Goal: Information Seeking & Learning: Learn about a topic

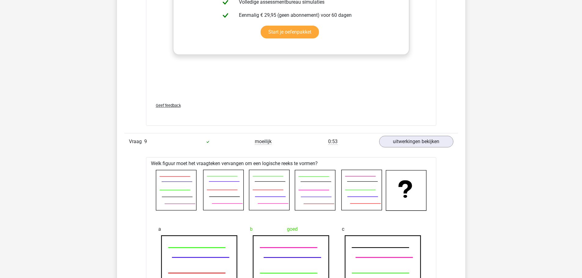
scroll to position [3616, 0]
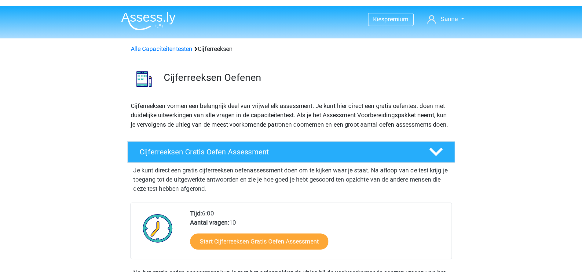
scroll to position [435, 0]
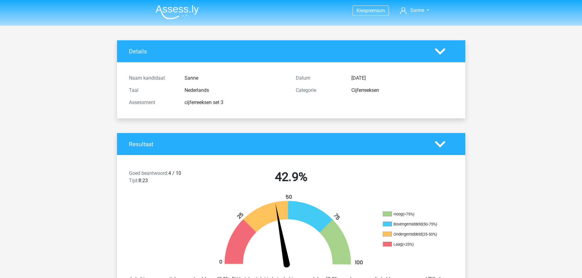
click at [190, 14] on img at bounding box center [176, 12] width 43 height 14
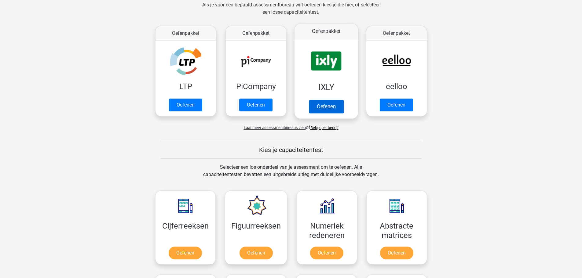
scroll to position [275, 0]
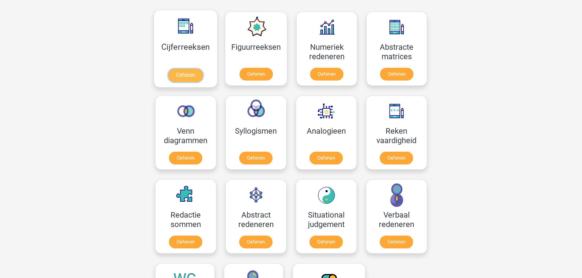
click at [196, 75] on link "Oefenen" at bounding box center [185, 75] width 35 height 13
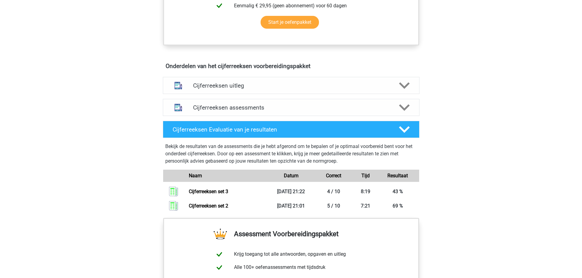
scroll to position [366, 0]
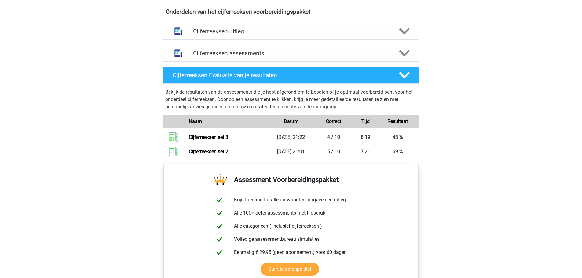
click at [229, 64] on div "Cijferreeksen assessments We raden je aan om minimaal 3 oefensets te doen met t…" at bounding box center [291, 53] width 280 height 22
click at [228, 57] on h4 "Cijferreeksen assessments" at bounding box center [291, 53] width 196 height 7
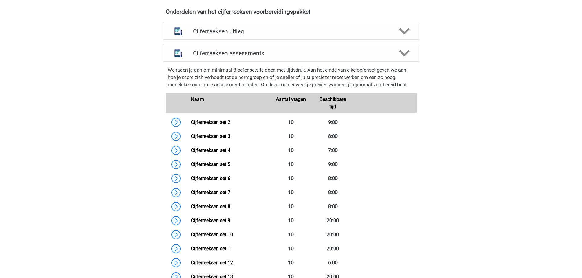
scroll to position [428, 0]
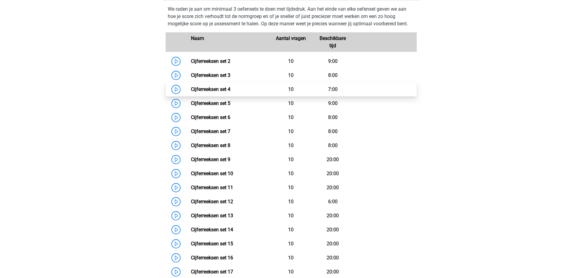
click at [230, 92] on link "Cijferreeksen set 4" at bounding box center [210, 89] width 39 height 6
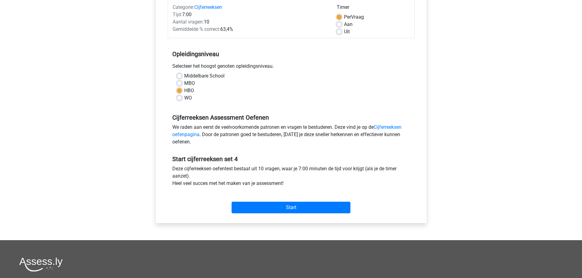
scroll to position [92, 0]
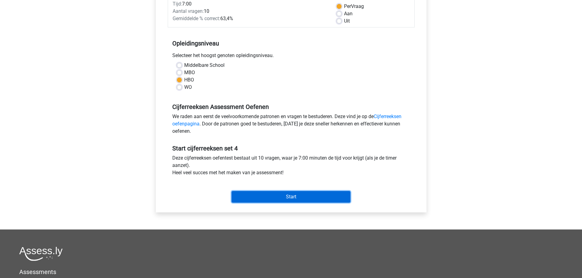
click at [265, 199] on input "Start" at bounding box center [290, 197] width 119 height 12
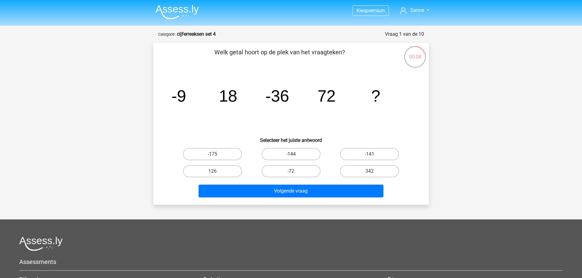
click at [299, 155] on label "-144" at bounding box center [290, 154] width 59 height 12
click at [295, 155] on input "-144" at bounding box center [293, 156] width 4 height 4
radio input "true"
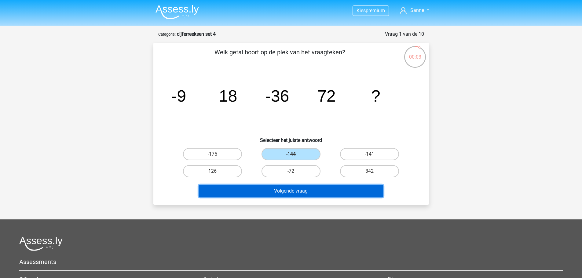
click at [314, 193] on button "Volgende vraag" at bounding box center [290, 191] width 185 height 13
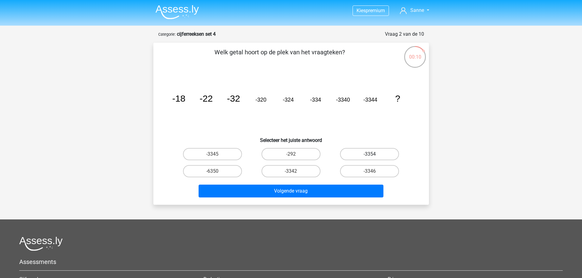
click at [358, 155] on label "-3354" at bounding box center [369, 154] width 59 height 12
click at [369, 155] on input "-3354" at bounding box center [371, 156] width 4 height 4
radio input "true"
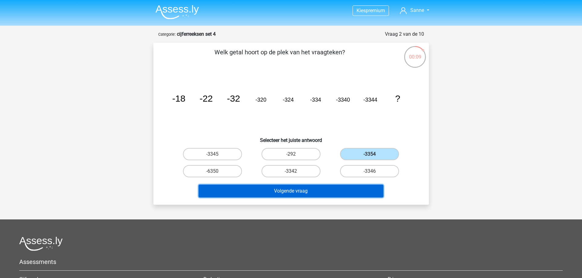
click at [305, 190] on button "Volgende vraag" at bounding box center [290, 191] width 185 height 13
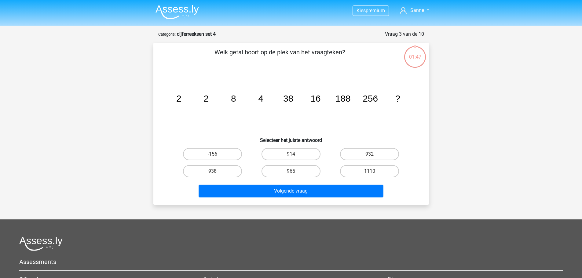
scroll to position [31, 0]
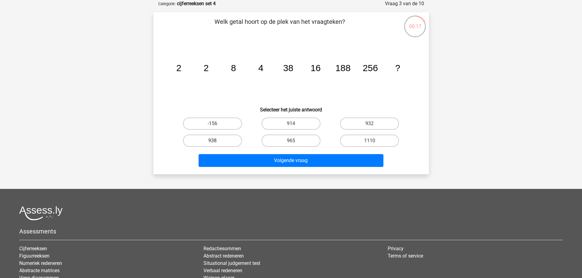
click at [217, 139] on label "938" at bounding box center [212, 141] width 59 height 12
click at [216, 141] on input "938" at bounding box center [214, 143] width 4 height 4
radio input "true"
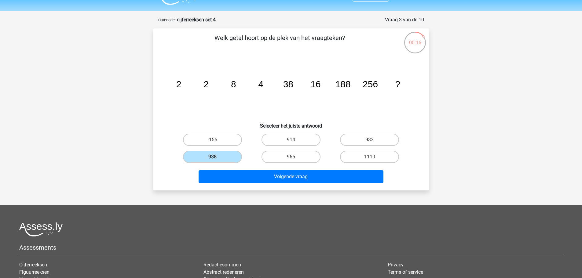
scroll to position [0, 0]
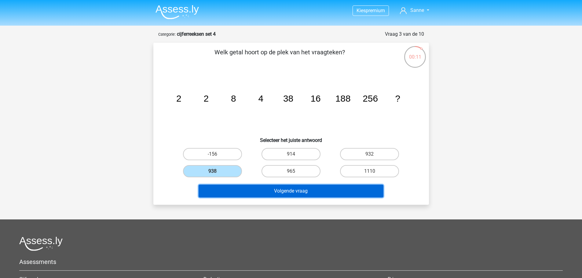
click at [320, 187] on button "Volgende vraag" at bounding box center [290, 191] width 185 height 13
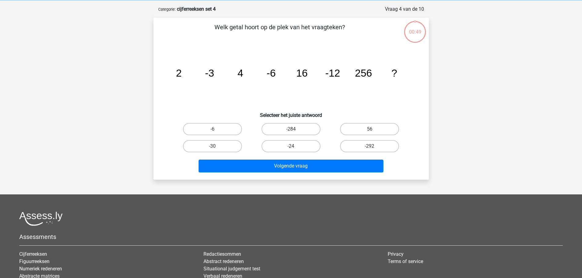
scroll to position [31, 0]
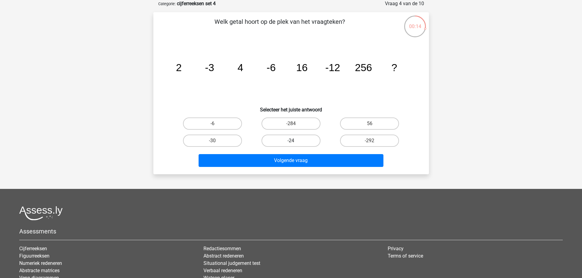
click at [293, 139] on label "-24" at bounding box center [290, 141] width 59 height 12
click at [293, 141] on input "-24" at bounding box center [293, 143] width 4 height 4
radio input "true"
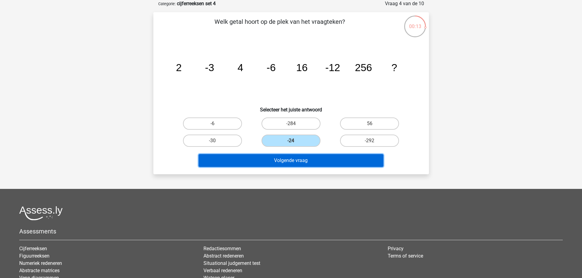
click at [300, 163] on button "Volgende vraag" at bounding box center [290, 160] width 185 height 13
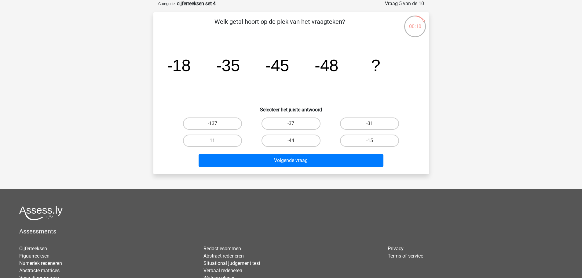
click at [293, 126] on input "-37" at bounding box center [293, 126] width 4 height 4
radio input "true"
click at [293, 141] on input "-44" at bounding box center [293, 143] width 4 height 4
radio input "true"
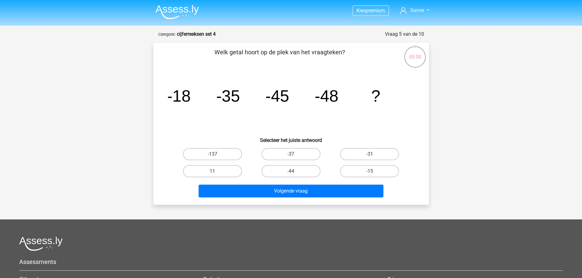
scroll to position [31, 0]
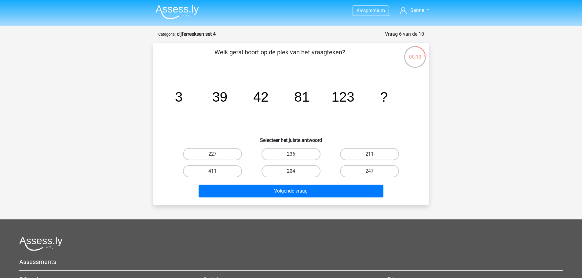
click at [300, 174] on label "204" at bounding box center [290, 171] width 59 height 12
click at [295, 174] on input "204" at bounding box center [293, 173] width 4 height 4
radio input "true"
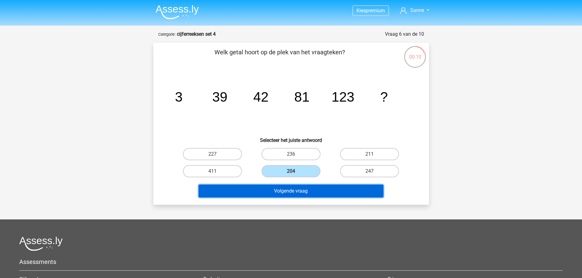
click at [300, 189] on button "Volgende vraag" at bounding box center [290, 191] width 185 height 13
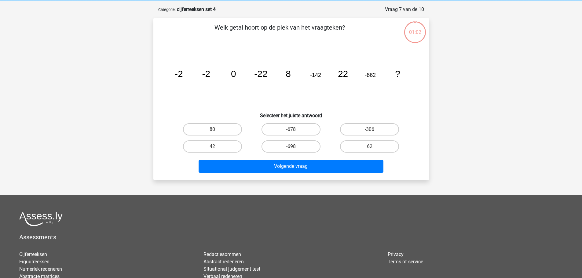
scroll to position [31, 0]
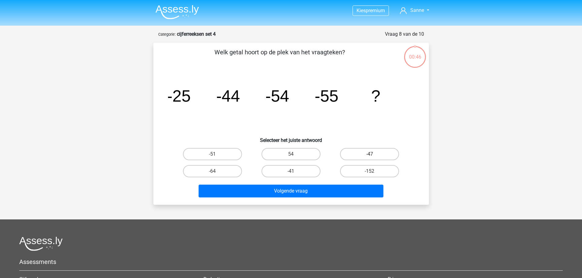
scroll to position [31, 0]
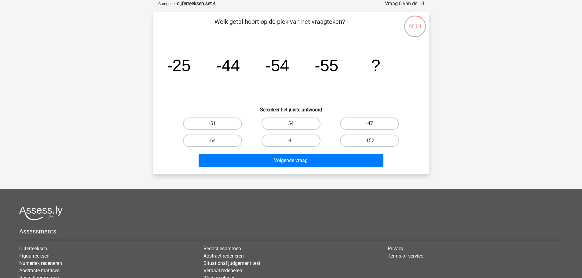
click at [345, 124] on label "-47" at bounding box center [369, 124] width 59 height 12
click at [369, 124] on input "-47" at bounding box center [371, 126] width 4 height 4
radio input "true"
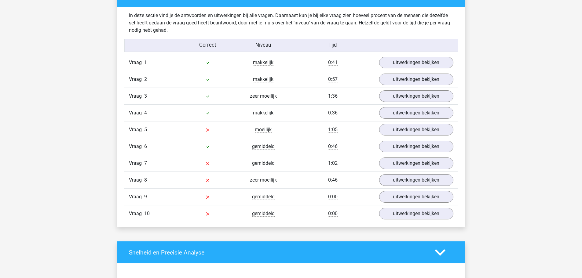
scroll to position [489, 0]
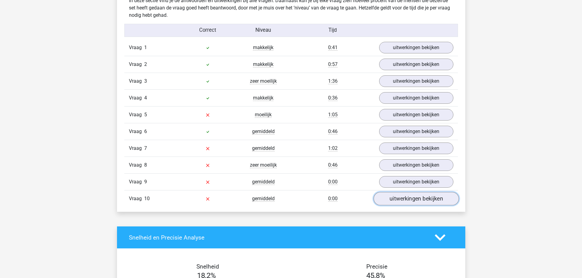
click at [406, 202] on link "uitwerkingen bekijken" at bounding box center [415, 198] width 85 height 13
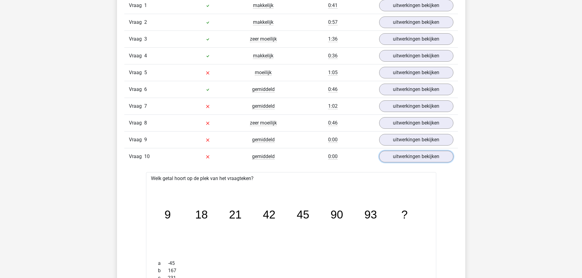
scroll to position [519, 0]
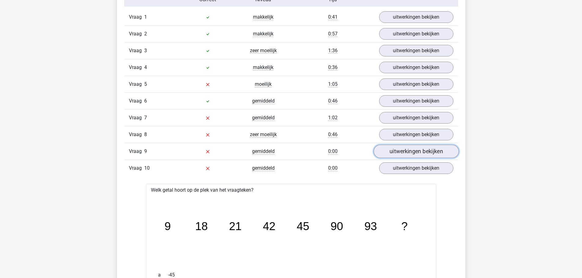
click at [380, 151] on link "uitwerkingen bekijken" at bounding box center [415, 151] width 85 height 13
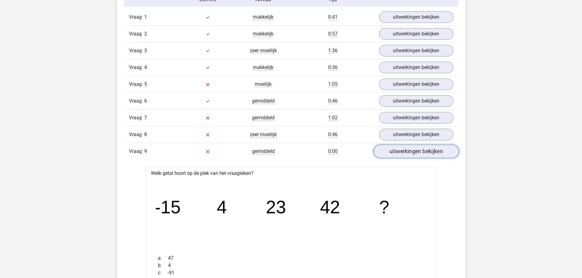
click at [389, 150] on link "uitwerkingen bekijken" at bounding box center [415, 151] width 85 height 13
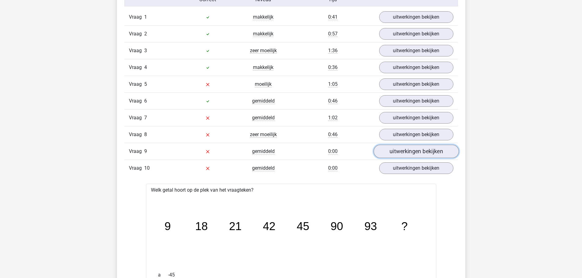
scroll to position [641, 0]
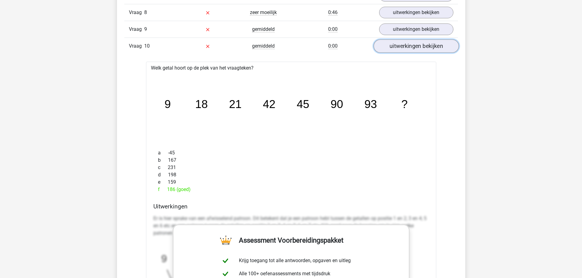
click at [403, 49] on link "uitwerkingen bekijken" at bounding box center [415, 46] width 85 height 13
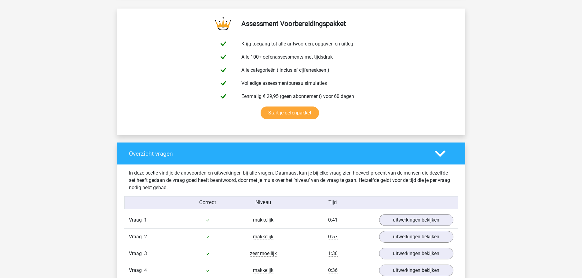
scroll to position [305, 0]
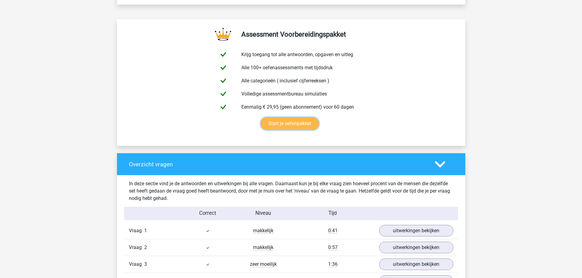
drag, startPoint x: 439, startPoint y: 71, endPoint x: 444, endPoint y: 77, distance: 8.0
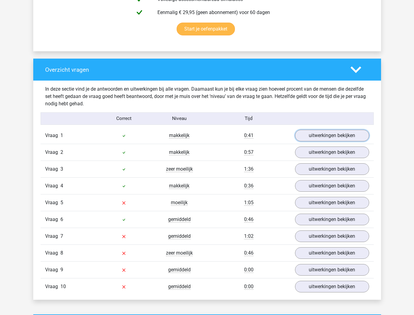
click at [315, 137] on link "uitwerkingen bekijken" at bounding box center [332, 136] width 74 height 12
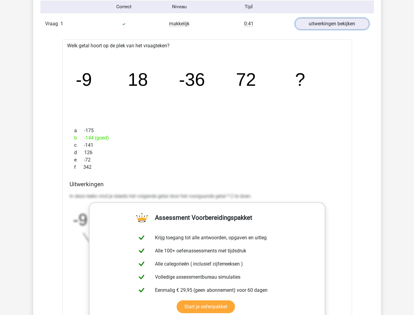
scroll to position [522, 0]
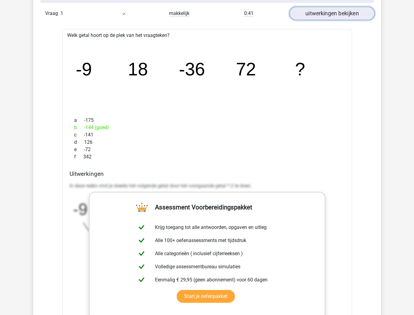
click at [351, 11] on link "uitwerkingen bekijken" at bounding box center [331, 13] width 85 height 13
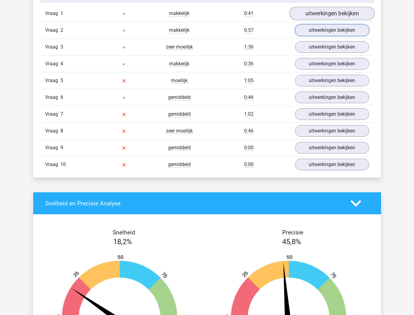
click at [342, 35] on link "uitwerkingen bekijken" at bounding box center [332, 30] width 74 height 12
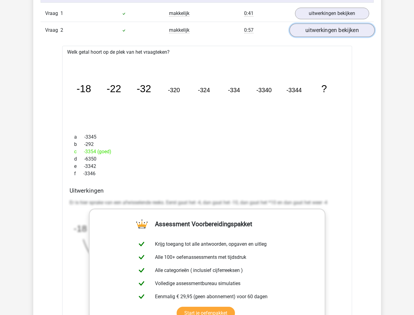
click at [351, 35] on link "uitwerkingen bekijken" at bounding box center [331, 30] width 85 height 13
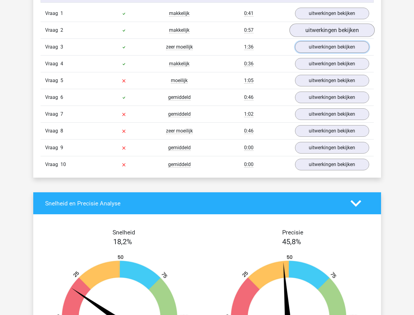
click at [337, 49] on link "uitwerkingen bekijken" at bounding box center [332, 47] width 74 height 12
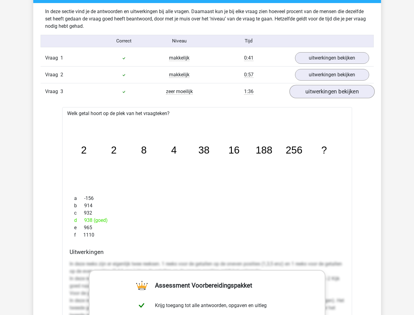
scroll to position [461, 0]
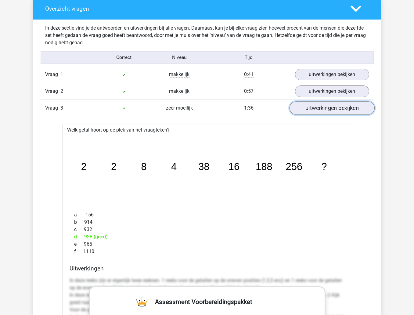
click at [334, 111] on link "uitwerkingen bekijken" at bounding box center [331, 108] width 85 height 13
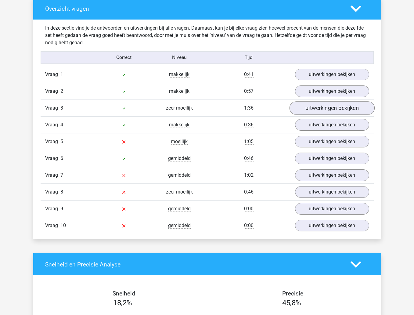
click at [328, 126] on link "uitwerkingen bekijken" at bounding box center [332, 125] width 74 height 12
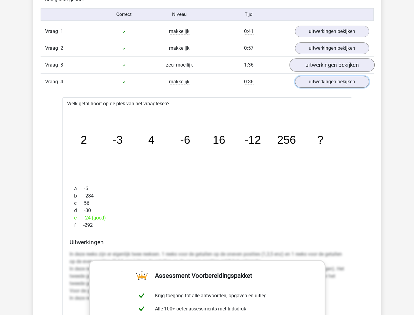
scroll to position [522, 0]
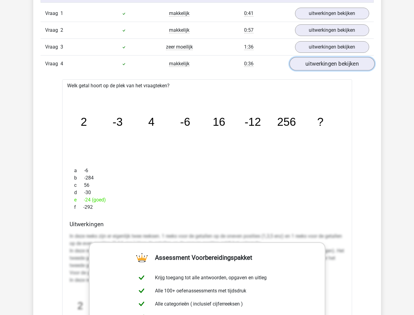
click at [353, 66] on link "uitwerkingen bekijken" at bounding box center [331, 63] width 85 height 13
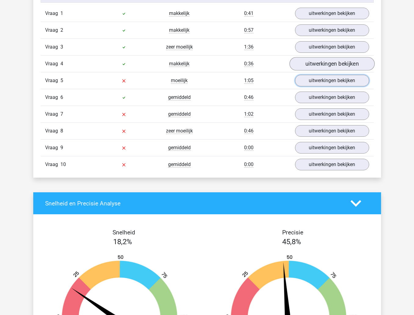
click at [343, 83] on link "uitwerkingen bekijken" at bounding box center [332, 81] width 74 height 12
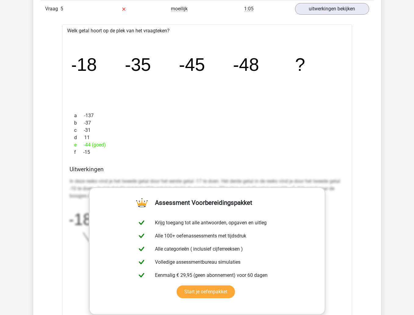
scroll to position [583, 0]
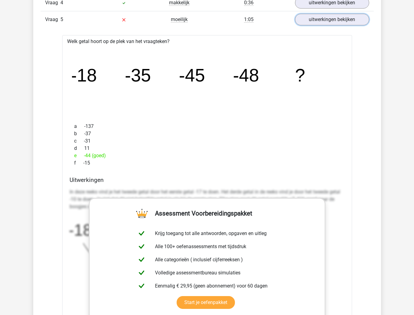
click at [317, 25] on link "uitwerkingen bekijken" at bounding box center [332, 20] width 74 height 12
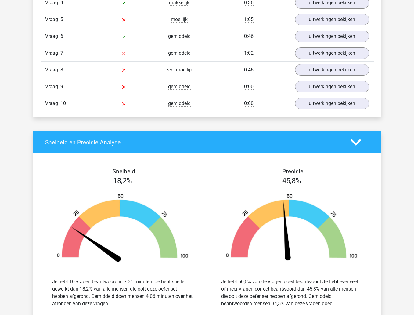
click at [313, 41] on link "uitwerkingen bekijken" at bounding box center [332, 37] width 74 height 12
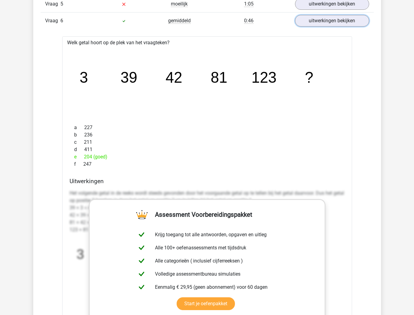
scroll to position [613, 0]
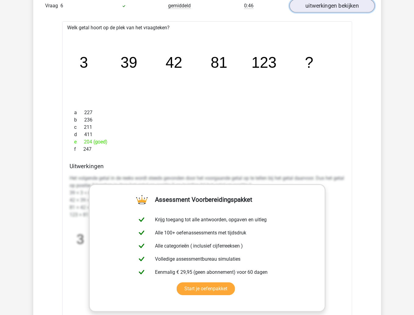
click at [332, 9] on link "uitwerkingen bekijken" at bounding box center [331, 5] width 85 height 13
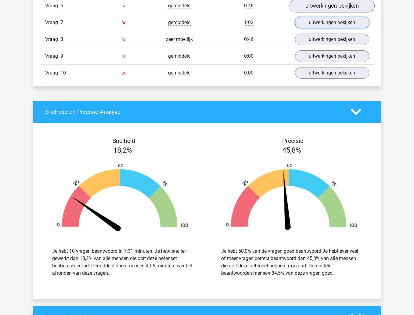
click at [323, 27] on link "uitwerkingen bekijken" at bounding box center [332, 23] width 74 height 12
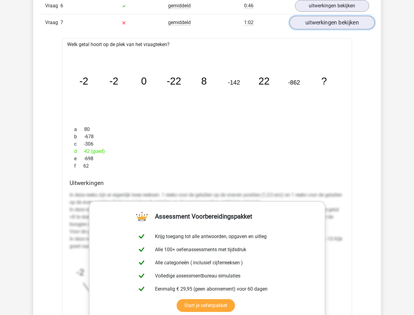
click at [338, 27] on link "uitwerkingen bekijken" at bounding box center [331, 22] width 85 height 13
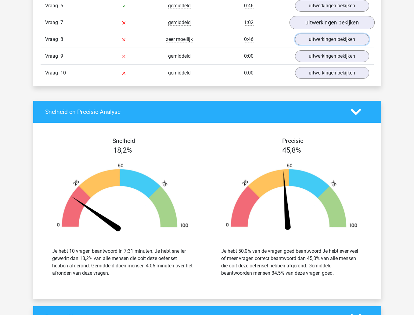
click at [336, 42] on link "uitwerkingen bekijken" at bounding box center [332, 40] width 74 height 12
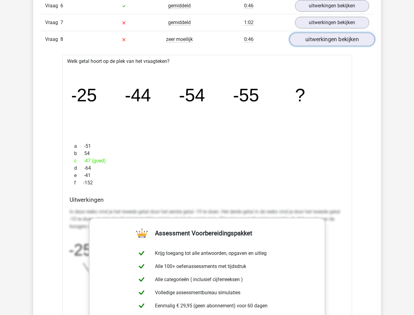
click at [337, 39] on link "uitwerkingen bekijken" at bounding box center [331, 39] width 85 height 13
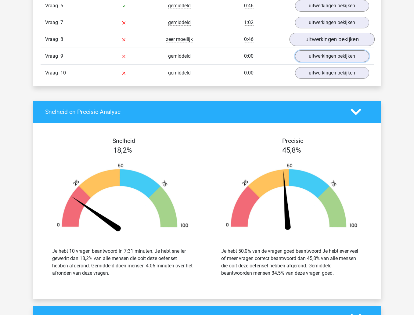
click at [326, 62] on link "uitwerkingen bekijken" at bounding box center [332, 56] width 74 height 12
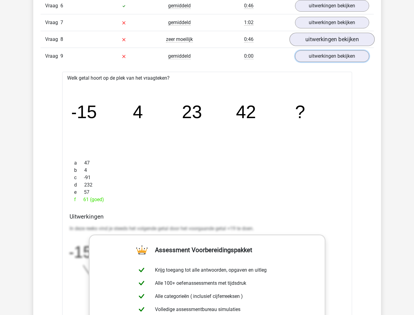
scroll to position [644, 0]
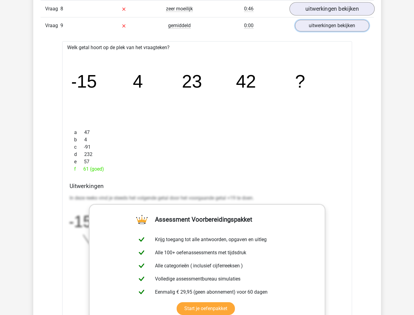
click at [346, 26] on link "uitwerkingen bekijken" at bounding box center [332, 26] width 74 height 12
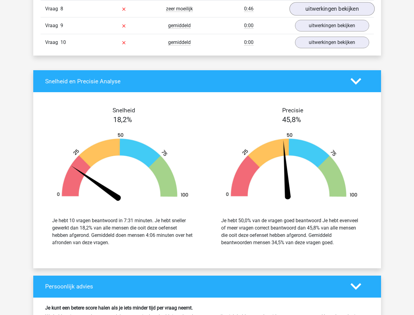
click at [333, 46] on link "uitwerkingen bekijken" at bounding box center [332, 43] width 74 height 12
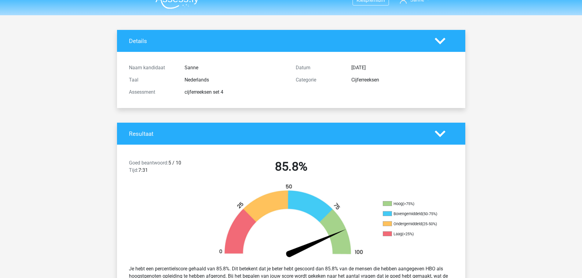
scroll to position [0, 0]
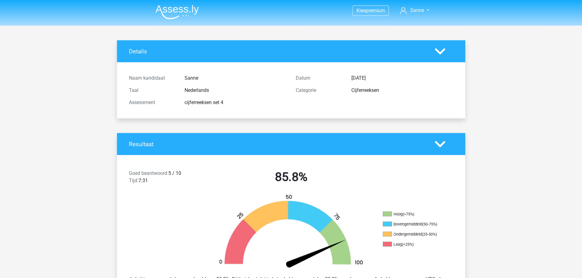
click at [191, 2] on li at bounding box center [175, 10] width 48 height 17
click at [189, 11] on img at bounding box center [176, 12] width 43 height 14
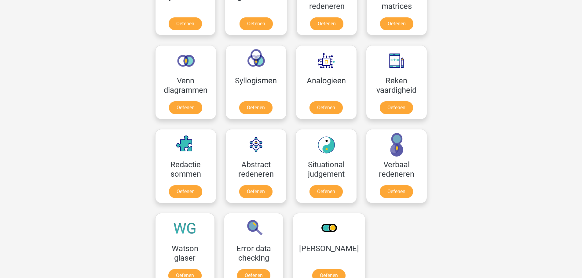
scroll to position [336, 0]
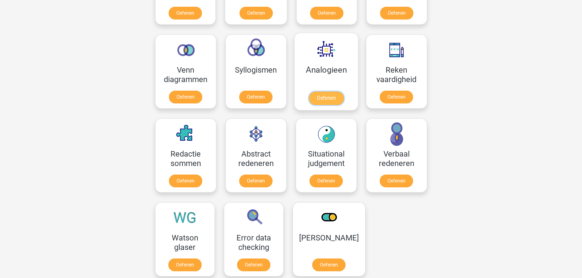
click at [343, 96] on link "Oefenen" at bounding box center [325, 98] width 35 height 13
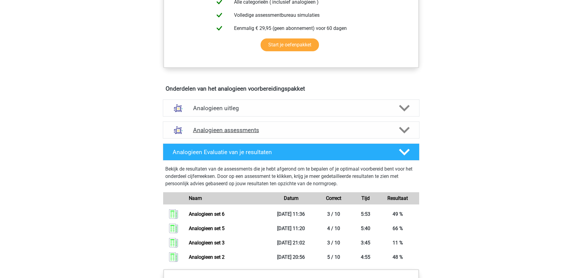
scroll to position [305, 0]
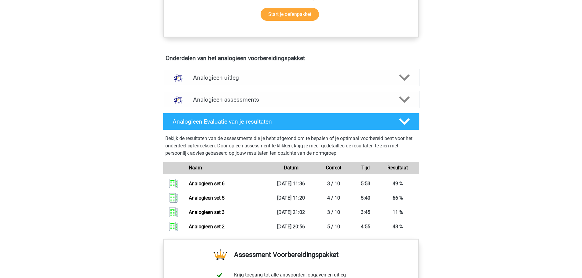
click at [242, 104] on div "Analogieen assessments" at bounding box center [291, 99] width 257 height 17
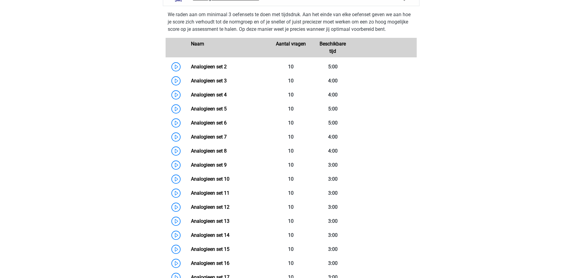
scroll to position [428, 0]
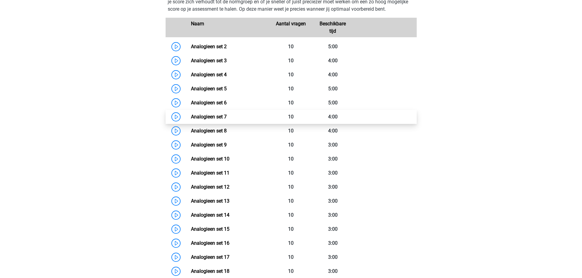
click at [225, 117] on link "Analogieen set 7" at bounding box center [209, 117] width 36 height 6
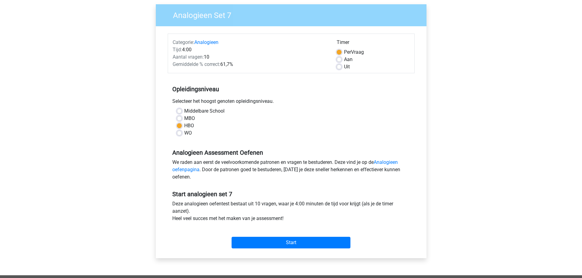
scroll to position [122, 0]
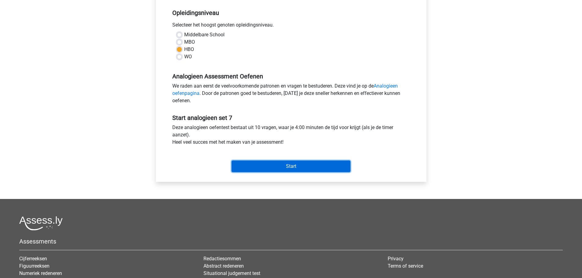
click at [277, 164] on input "Start" at bounding box center [290, 167] width 119 height 12
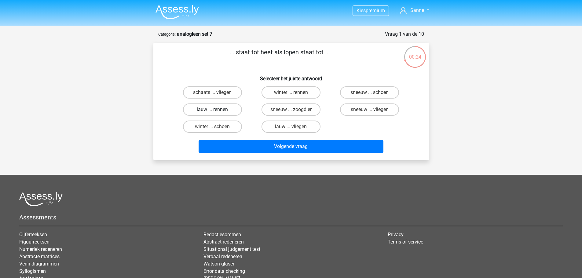
click at [212, 114] on label "lauw ... rennen" at bounding box center [212, 110] width 59 height 12
click at [212, 114] on input "lauw ... rennen" at bounding box center [214, 112] width 4 height 4
radio input "true"
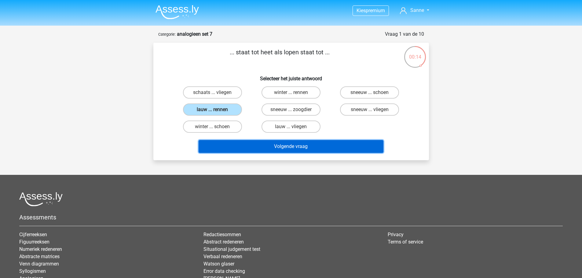
click at [278, 143] on button "Volgende vraag" at bounding box center [290, 146] width 185 height 13
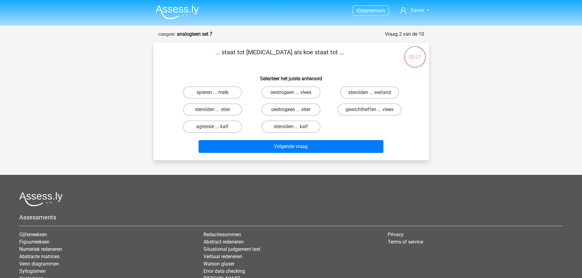
click at [279, 107] on label "oestrogeen ... stier" at bounding box center [290, 110] width 59 height 12
click at [291, 110] on input "oestrogeen ... stier" at bounding box center [293, 112] width 4 height 4
radio input "true"
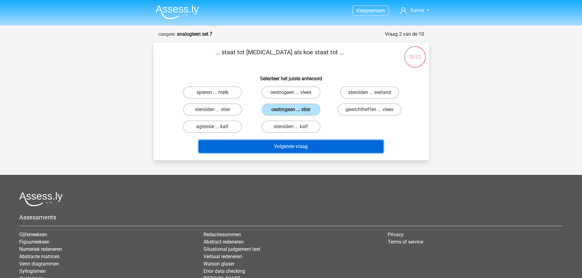
click at [259, 149] on button "Volgende vraag" at bounding box center [290, 146] width 185 height 13
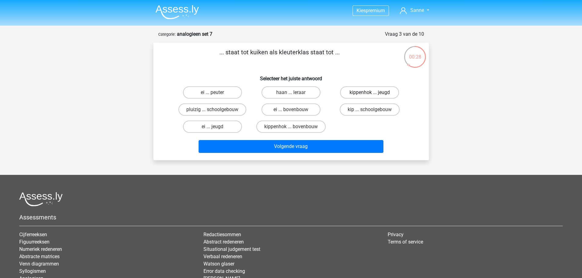
click at [344, 96] on label "kippenhok ... jeugd" at bounding box center [369, 92] width 59 height 12
click at [369, 96] on input "kippenhok ... jeugd" at bounding box center [371, 95] width 4 height 4
radio input "true"
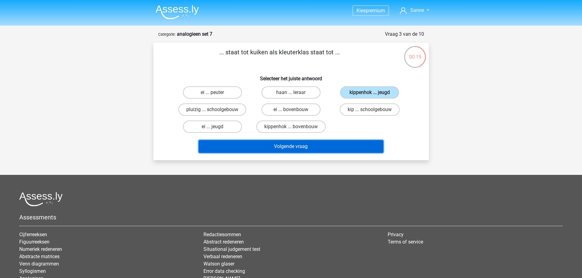
click at [283, 146] on button "Volgende vraag" at bounding box center [290, 146] width 185 height 13
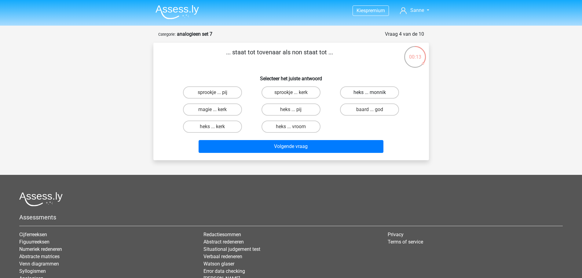
click at [354, 96] on label "heks ... monnik" at bounding box center [369, 92] width 59 height 12
click at [369, 96] on input "heks ... monnik" at bounding box center [371, 95] width 4 height 4
radio input "true"
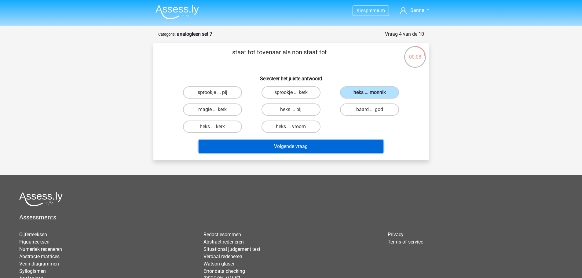
click at [304, 142] on button "Volgende vraag" at bounding box center [290, 146] width 185 height 13
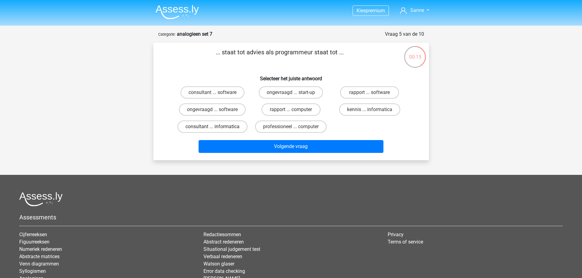
click at [219, 124] on label "consultant ... informatica" at bounding box center [212, 127] width 70 height 12
click at [216, 127] on input "consultant ... informatica" at bounding box center [214, 129] width 4 height 4
radio input "true"
click at [366, 112] on label "kennis ... informatica" at bounding box center [369, 110] width 61 height 12
click at [369, 112] on input "kennis ... informatica" at bounding box center [371, 112] width 4 height 4
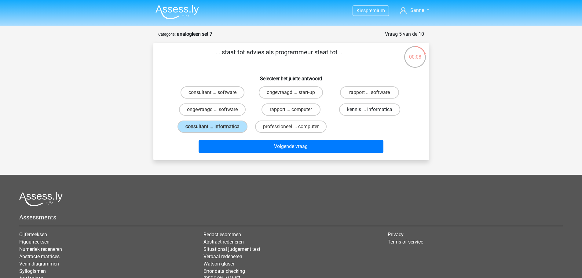
radio input "true"
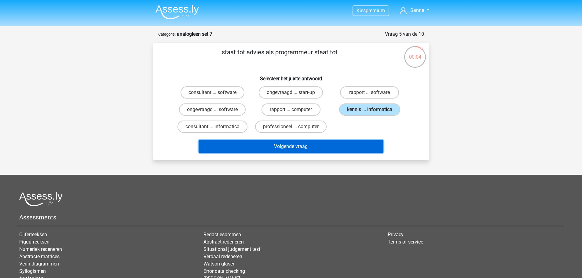
click at [310, 144] on button "Volgende vraag" at bounding box center [290, 146] width 185 height 13
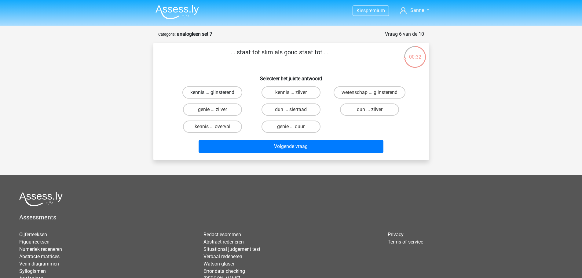
click at [215, 91] on label "kennis ... glinsterend" at bounding box center [212, 92] width 60 height 12
click at [215, 93] on input "kennis ... glinsterend" at bounding box center [214, 95] width 4 height 4
radio input "true"
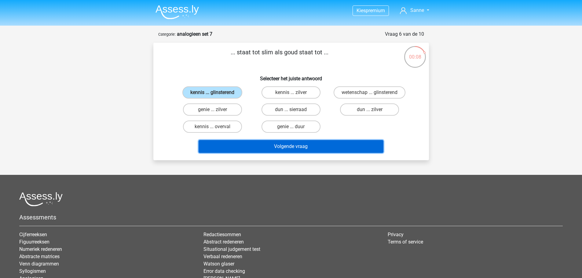
click at [267, 143] on button "Volgende vraag" at bounding box center [290, 146] width 185 height 13
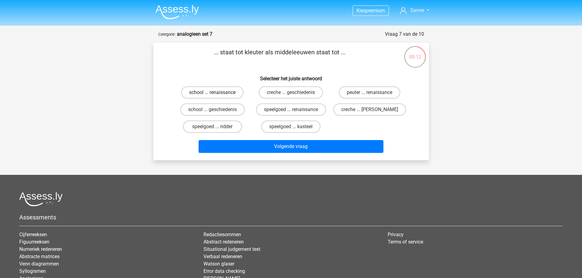
click at [210, 95] on label "school ... renaissance" at bounding box center [212, 92] width 62 height 12
click at [212, 95] on input "school ... renaissance" at bounding box center [214, 95] width 4 height 4
radio input "true"
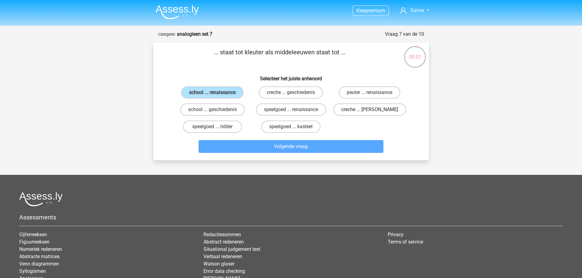
click at [359, 115] on label "creche ... romeinen" at bounding box center [369, 110] width 73 height 12
click at [369, 114] on input "creche ... romeinen" at bounding box center [371, 112] width 4 height 4
radio input "true"
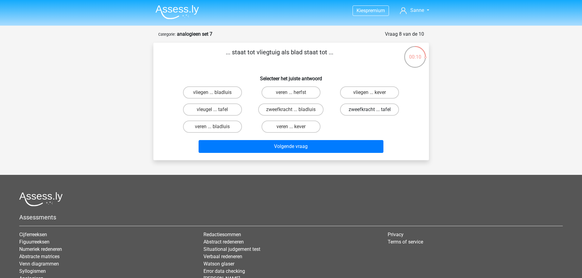
click at [354, 111] on label "zweefkracht ... tafel" at bounding box center [369, 110] width 59 height 12
click at [369, 111] on input "zweefkracht ... tafel" at bounding box center [371, 112] width 4 height 4
radio input "true"
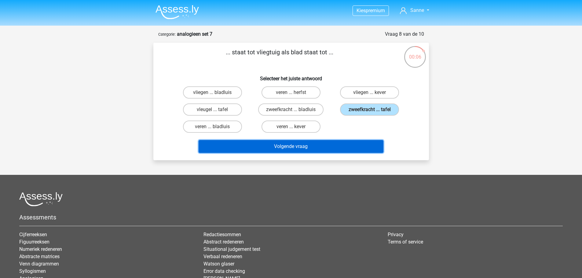
click at [288, 143] on button "Volgende vraag" at bounding box center [290, 146] width 185 height 13
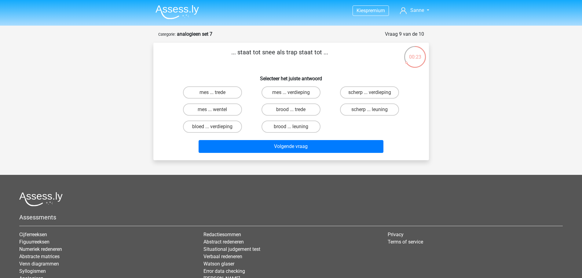
click at [298, 100] on div "mes ... verdieping" at bounding box center [291, 92] width 78 height 17
click at [297, 95] on label "mes ... verdieping" at bounding box center [290, 92] width 59 height 12
click at [295, 95] on input "mes ... verdieping" at bounding box center [293, 95] width 4 height 4
radio input "true"
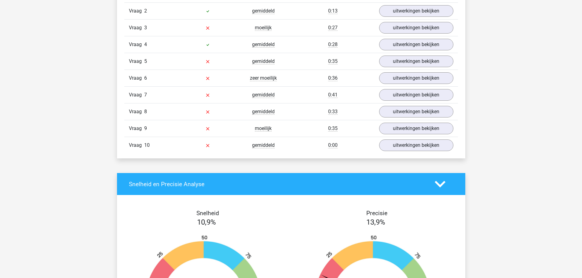
scroll to position [550, 0]
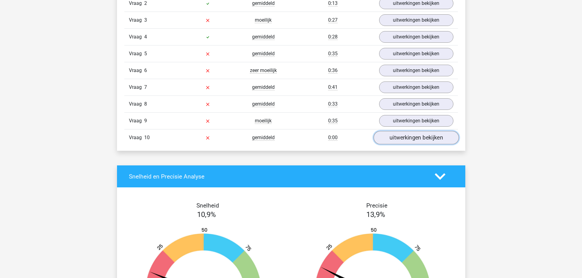
click at [408, 138] on link "uitwerkingen bekijken" at bounding box center [415, 137] width 85 height 13
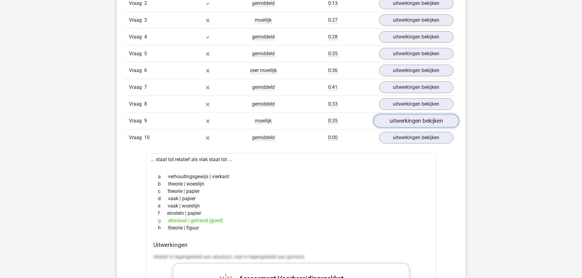
click at [414, 115] on link "uitwerkingen bekijken" at bounding box center [415, 121] width 85 height 13
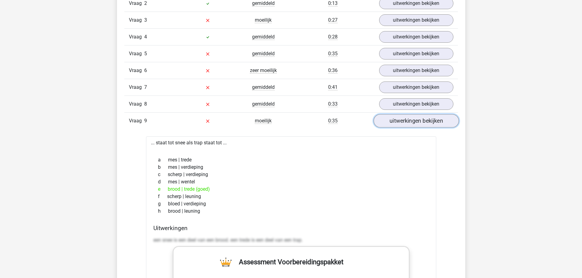
click at [415, 117] on link "uitwerkingen bekijken" at bounding box center [415, 121] width 85 height 13
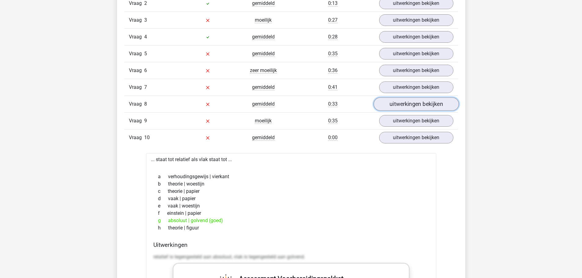
click at [411, 109] on link "uitwerkingen bekijken" at bounding box center [415, 104] width 85 height 13
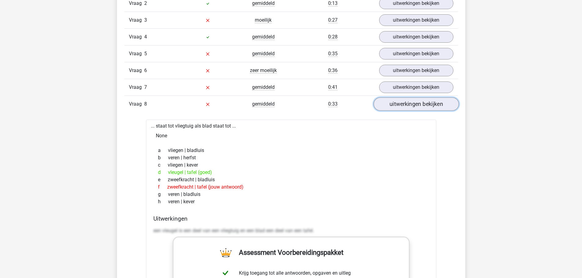
click at [411, 109] on link "uitwerkingen bekijken" at bounding box center [415, 104] width 85 height 13
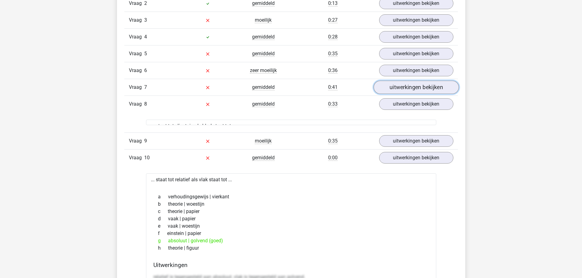
click at [412, 93] on link "uitwerkingen bekijken" at bounding box center [415, 87] width 85 height 13
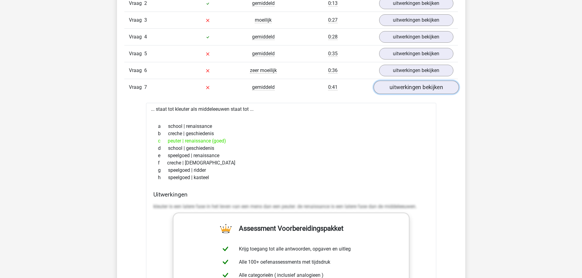
click at [412, 93] on link "uitwerkingen bekijken" at bounding box center [415, 87] width 85 height 13
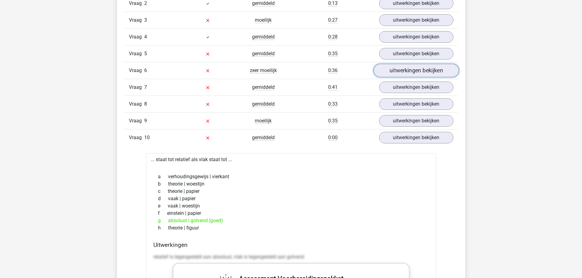
click at [411, 76] on link "uitwerkingen bekijken" at bounding box center [415, 70] width 85 height 13
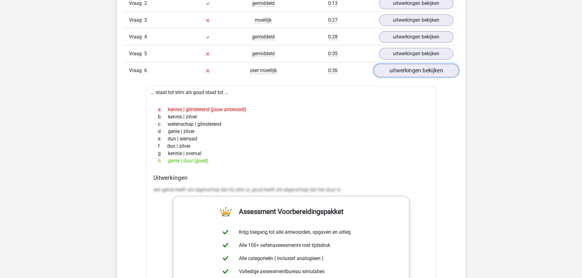
click at [411, 76] on link "uitwerkingen bekijken" at bounding box center [415, 70] width 85 height 13
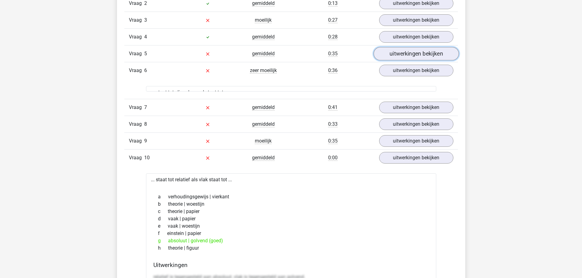
click at [411, 55] on link "uitwerkingen bekijken" at bounding box center [415, 53] width 85 height 13
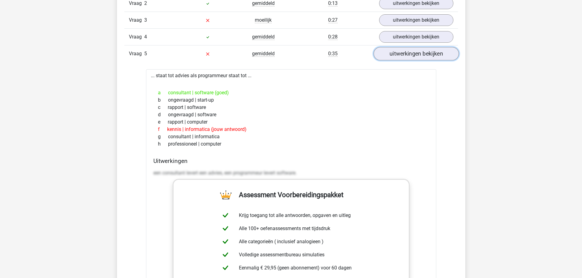
click at [411, 55] on link "uitwerkingen bekijken" at bounding box center [415, 53] width 85 height 13
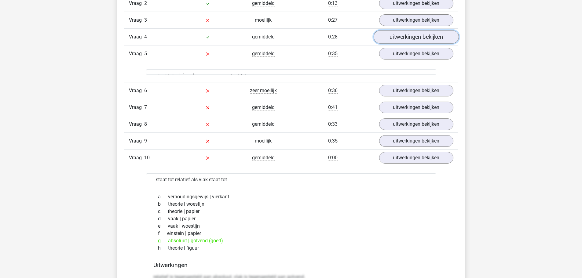
click at [409, 37] on link "uitwerkingen bekijken" at bounding box center [415, 37] width 85 height 13
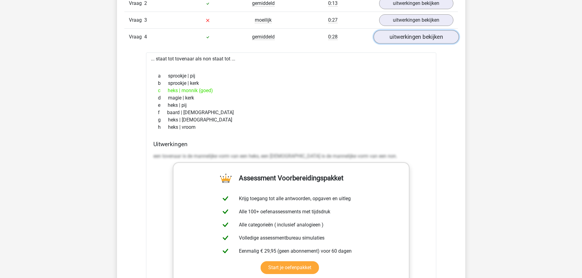
click at [409, 37] on link "uitwerkingen bekijken" at bounding box center [415, 37] width 85 height 13
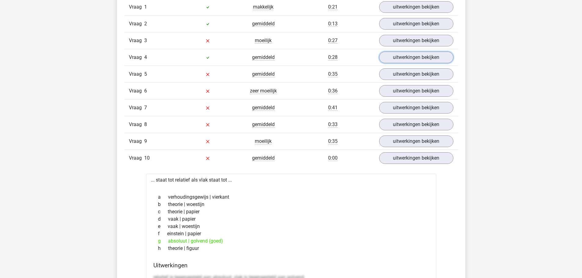
scroll to position [489, 0]
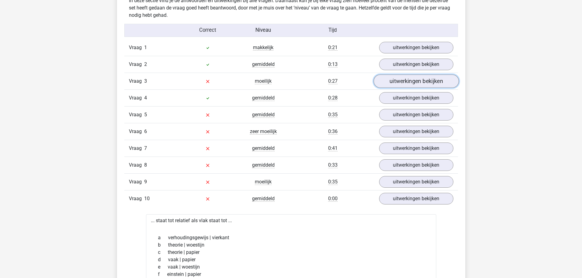
click at [411, 77] on link "uitwerkingen bekijken" at bounding box center [415, 81] width 85 height 13
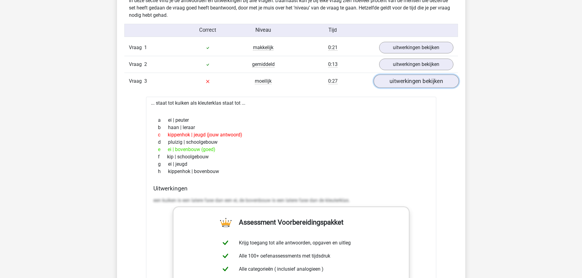
click at [411, 77] on link "uitwerkingen bekijken" at bounding box center [415, 81] width 85 height 13
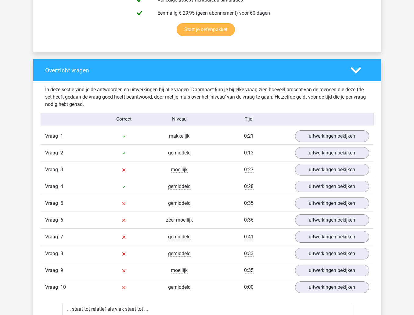
scroll to position [407, 0]
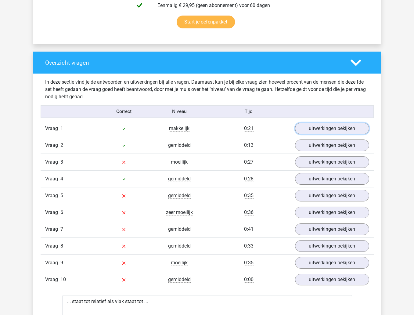
click at [308, 133] on link "uitwerkingen bekijken" at bounding box center [332, 129] width 74 height 12
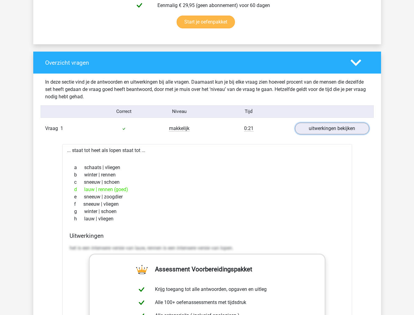
click at [323, 131] on link "uitwerkingen bekijken" at bounding box center [332, 129] width 74 height 12
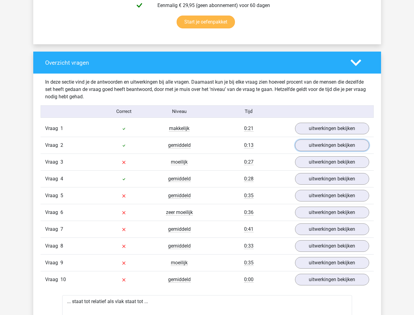
click at [323, 148] on link "uitwerkingen bekijken" at bounding box center [332, 146] width 74 height 12
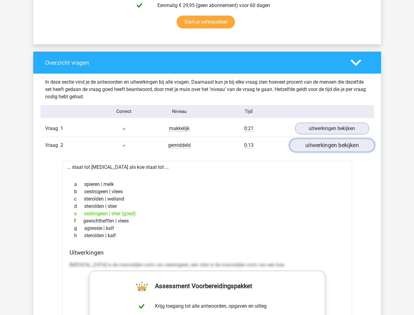
click at [321, 147] on link "uitwerkingen bekijken" at bounding box center [331, 145] width 85 height 13
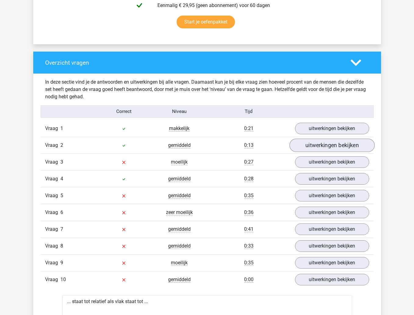
click at [318, 165] on link "uitwerkingen bekijken" at bounding box center [332, 162] width 74 height 12
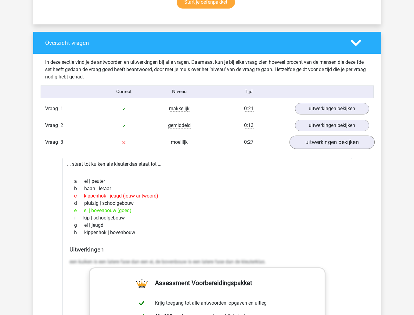
scroll to position [437, 0]
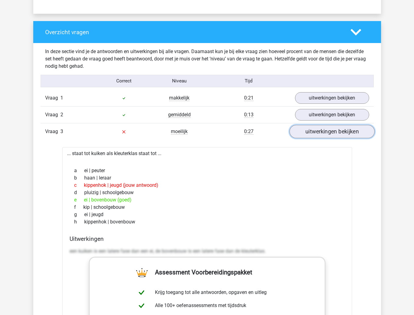
click at [335, 130] on link "uitwerkingen bekijken" at bounding box center [331, 131] width 85 height 13
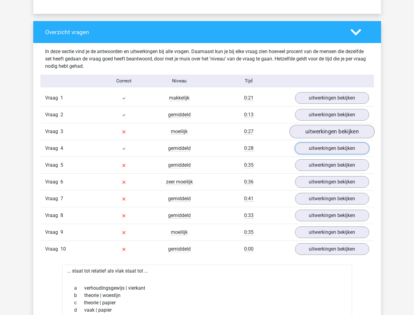
click at [331, 148] on link "uitwerkingen bekijken" at bounding box center [332, 149] width 74 height 12
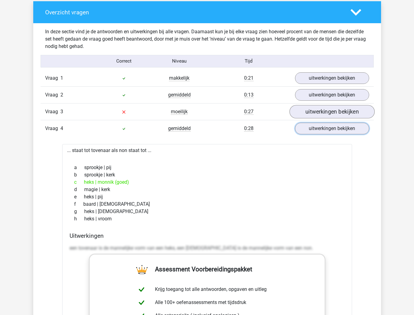
scroll to position [468, 0]
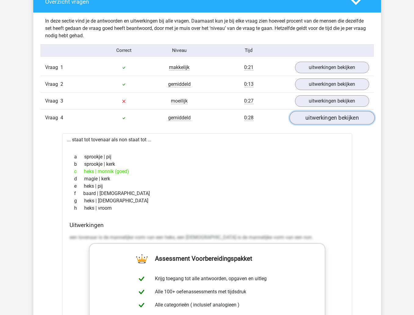
click at [331, 116] on link "uitwerkingen bekijken" at bounding box center [331, 117] width 85 height 13
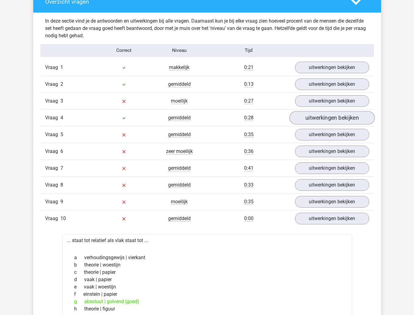
click at [328, 134] on link "uitwerkingen bekijken" at bounding box center [332, 135] width 74 height 12
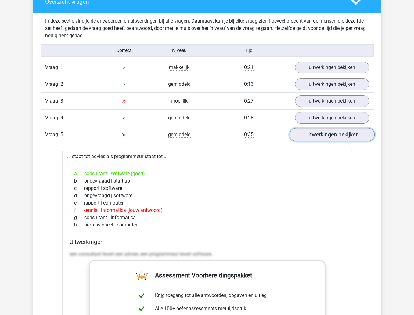
click at [331, 134] on link "uitwerkingen bekijken" at bounding box center [331, 134] width 85 height 13
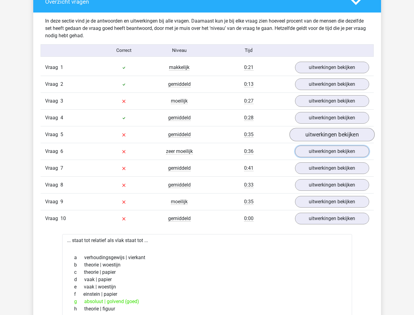
click at [322, 151] on link "uitwerkingen bekijken" at bounding box center [332, 152] width 74 height 12
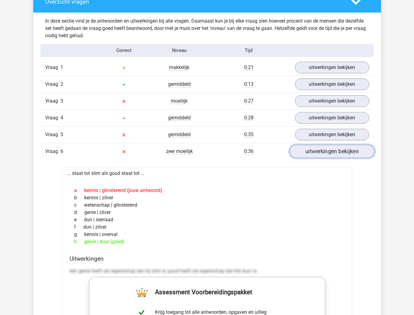
click at [309, 151] on link "uitwerkingen bekijken" at bounding box center [331, 151] width 85 height 13
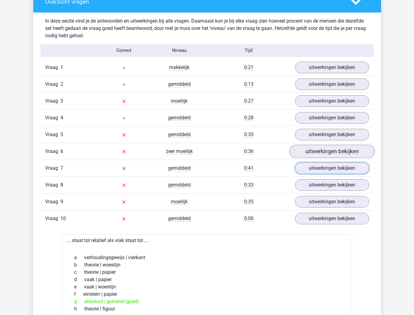
click at [326, 166] on link "uitwerkingen bekijken" at bounding box center [332, 168] width 74 height 12
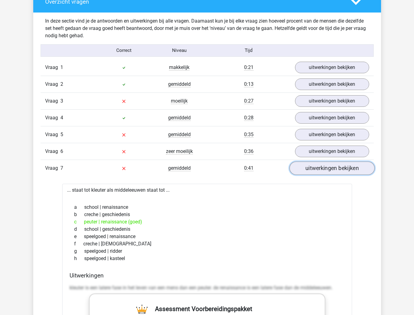
click at [326, 171] on link "uitwerkingen bekijken" at bounding box center [331, 168] width 85 height 13
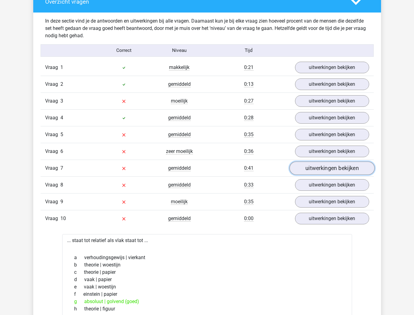
click at [320, 191] on link "uitwerkingen bekijken" at bounding box center [332, 185] width 74 height 12
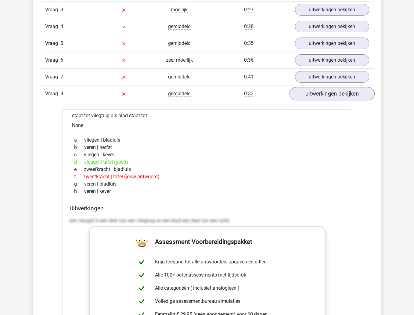
scroll to position [559, 0]
click at [350, 97] on link "uitwerkingen bekijken" at bounding box center [331, 93] width 85 height 13
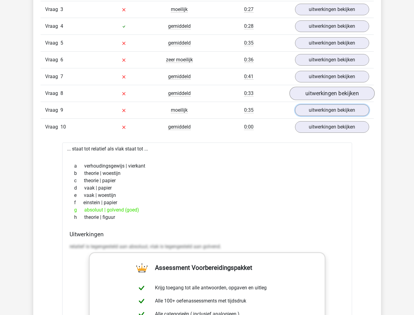
click at [320, 115] on link "uitwerkingen bekijken" at bounding box center [332, 110] width 74 height 12
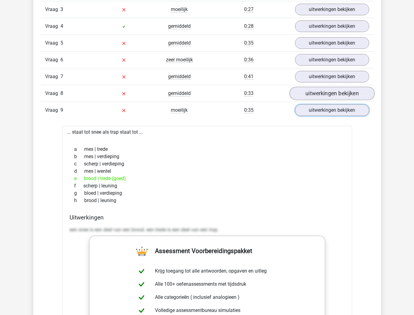
scroll to position [590, 0]
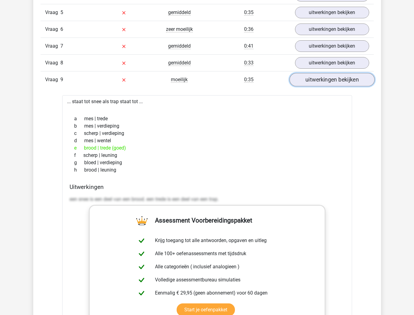
click at [360, 83] on link "uitwerkingen bekijken" at bounding box center [331, 79] width 85 height 13
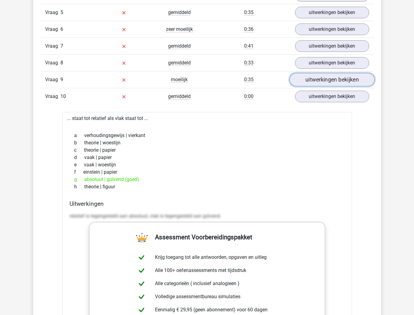
click at [336, 101] on link "uitwerkingen bekijken" at bounding box center [332, 97] width 74 height 12
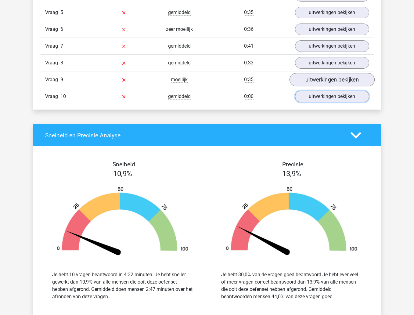
click at [342, 96] on link "uitwerkingen bekijken" at bounding box center [332, 97] width 74 height 12
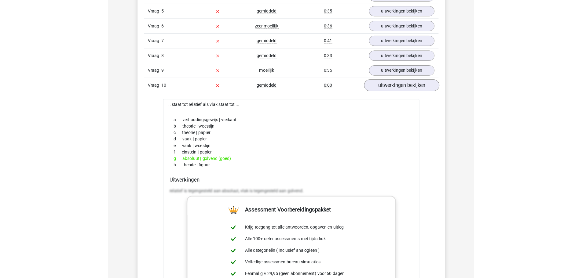
scroll to position [651, 0]
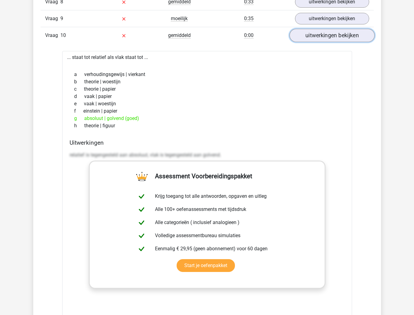
click at [341, 39] on link "uitwerkingen bekijken" at bounding box center [331, 35] width 85 height 13
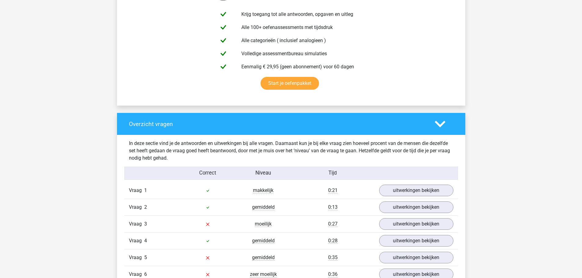
scroll to position [0, 0]
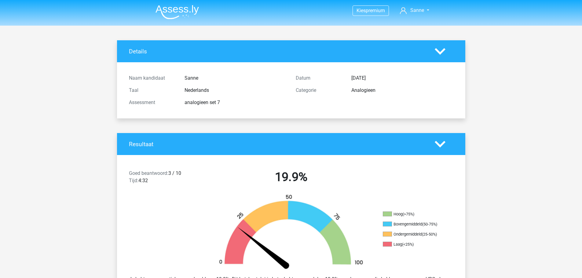
click at [169, 7] on img at bounding box center [176, 12] width 43 height 14
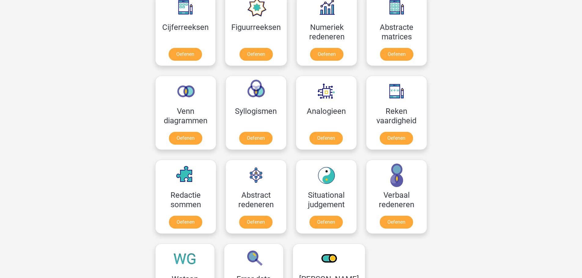
scroll to position [305, 0]
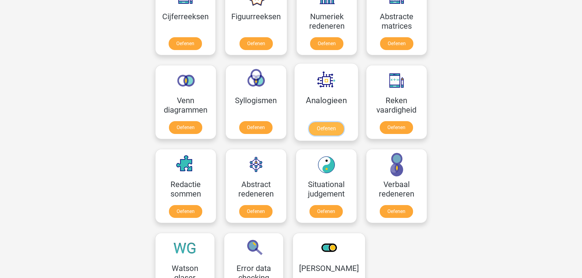
click at [318, 127] on link "Oefenen" at bounding box center [325, 128] width 35 height 13
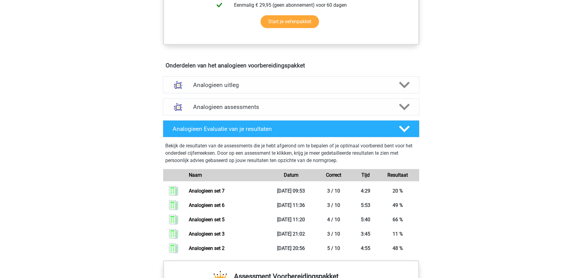
scroll to position [336, 0]
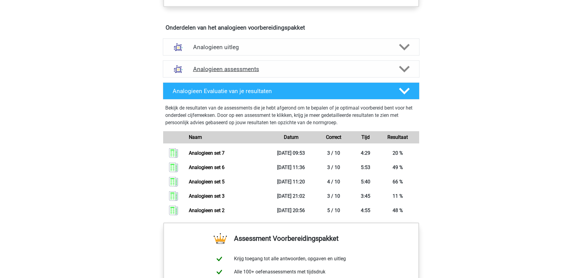
click at [241, 67] on h4 "Analogieen assessments" at bounding box center [291, 69] width 196 height 7
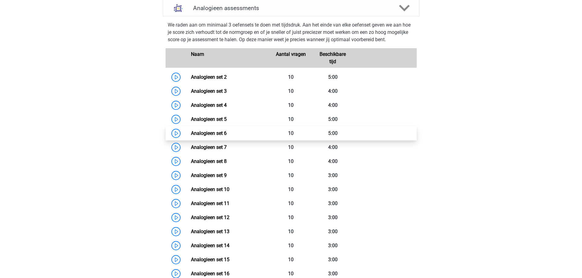
scroll to position [428, 0]
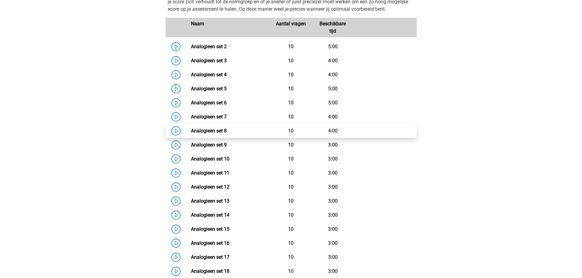
click at [224, 129] on link "Analogieen set 8" at bounding box center [209, 131] width 36 height 6
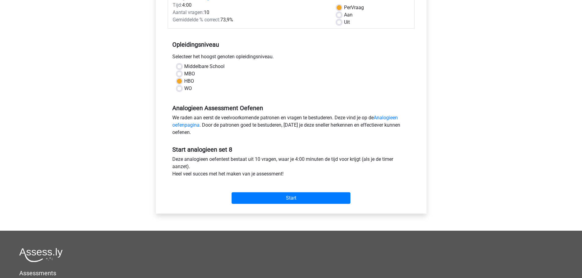
scroll to position [92, 0]
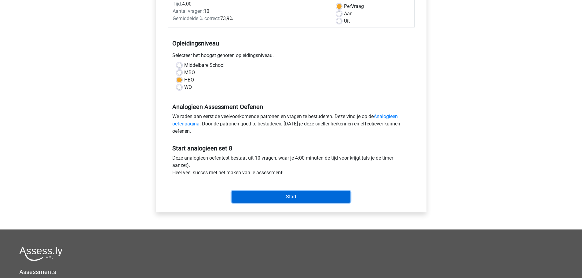
click at [262, 195] on input "Start" at bounding box center [290, 197] width 119 height 12
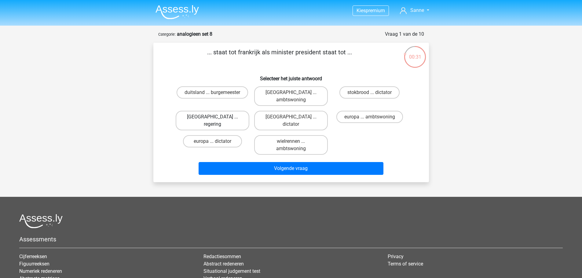
click at [217, 111] on label "[GEOGRAPHIC_DATA] ... regering" at bounding box center [213, 121] width 74 height 20
click at [216, 117] on input "parijs ... regering" at bounding box center [214, 119] width 4 height 4
radio input "true"
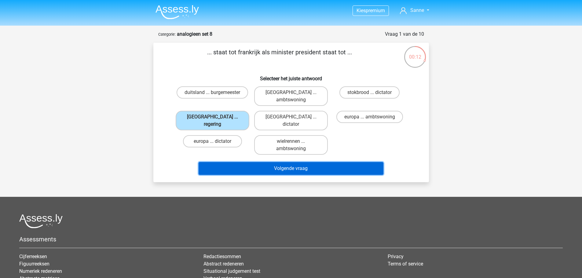
click at [310, 162] on button "Volgende vraag" at bounding box center [290, 168] width 185 height 13
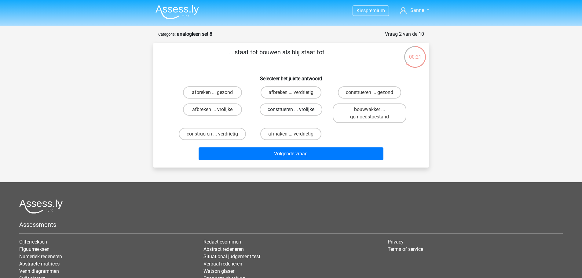
click at [289, 109] on label "construeren ... vrolijke" at bounding box center [291, 110] width 63 height 12
click at [291, 110] on input "construeren ... vrolijke" at bounding box center [293, 112] width 4 height 4
radio input "true"
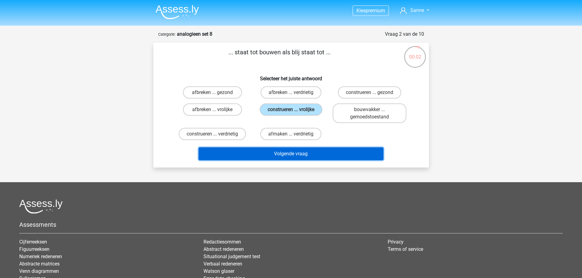
click at [303, 153] on button "Volgende vraag" at bounding box center [290, 153] width 185 height 13
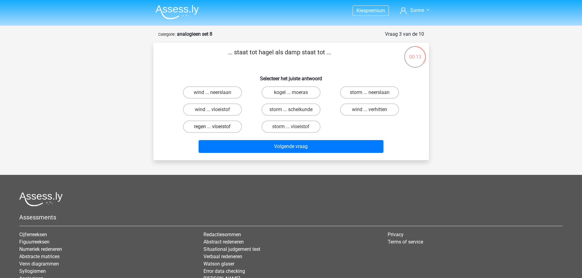
click at [213, 126] on label "regen ... vloeistof" at bounding box center [212, 127] width 59 height 12
click at [213, 127] on input "regen ... vloeistof" at bounding box center [214, 129] width 4 height 4
radio input "true"
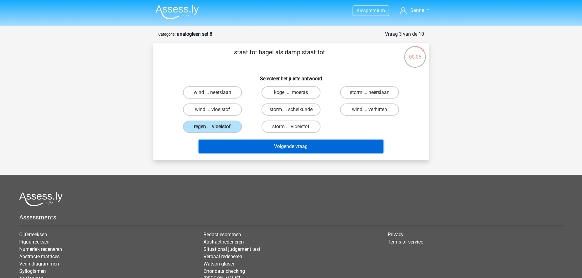
click at [305, 143] on button "Volgende vraag" at bounding box center [290, 146] width 185 height 13
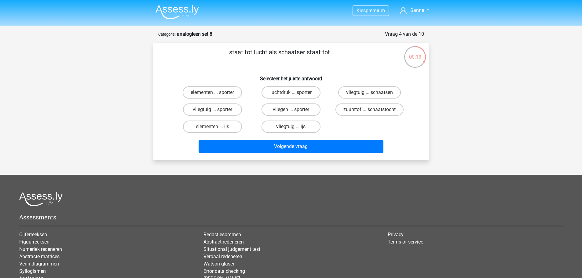
click at [278, 126] on label "vliegtuig ... ijs" at bounding box center [290, 127] width 59 height 12
click at [291, 127] on input "vliegtuig ... ijs" at bounding box center [293, 129] width 4 height 4
radio input "true"
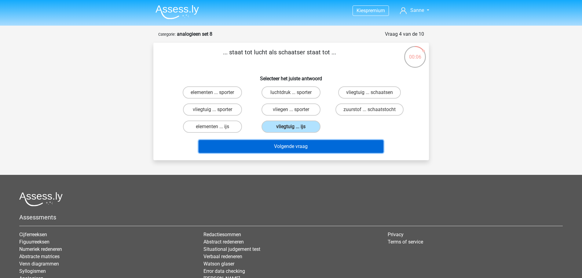
click at [281, 148] on button "Volgende vraag" at bounding box center [290, 146] width 185 height 13
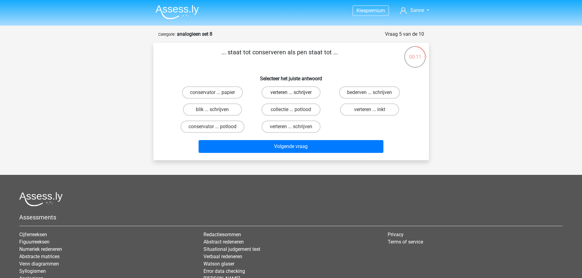
click at [267, 94] on label "verteren ... schrijver" at bounding box center [290, 92] width 59 height 12
click at [291, 94] on input "verteren ... schrijver" at bounding box center [293, 95] width 4 height 4
radio input "true"
click at [267, 94] on label "verteren ... schrijver" at bounding box center [290, 92] width 59 height 12
click at [291, 94] on input "verteren ... schrijver" at bounding box center [293, 95] width 4 height 4
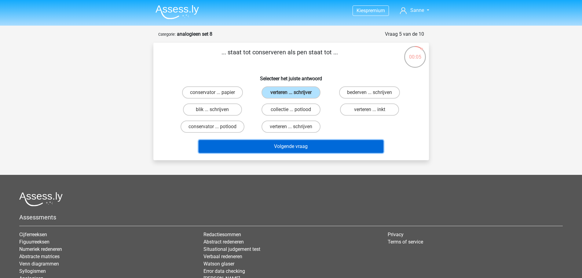
click at [276, 148] on button "Volgende vraag" at bounding box center [290, 146] width 185 height 13
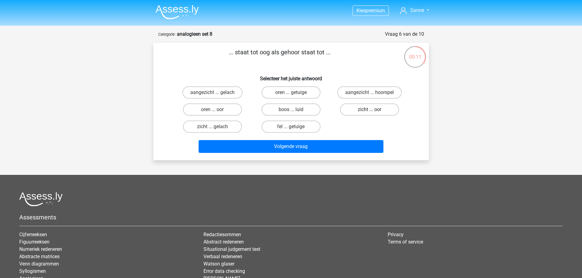
click at [360, 107] on label "zicht ... oor" at bounding box center [369, 110] width 59 height 12
click at [369, 110] on input "zicht ... oor" at bounding box center [371, 112] width 4 height 4
radio input "true"
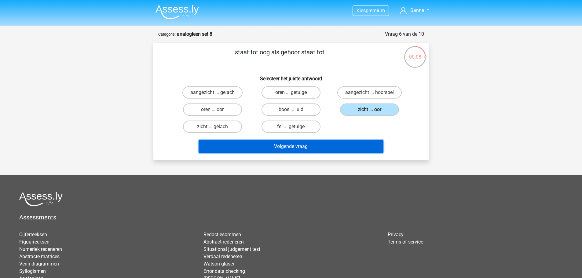
click at [272, 147] on button "Volgende vraag" at bounding box center [290, 146] width 185 height 13
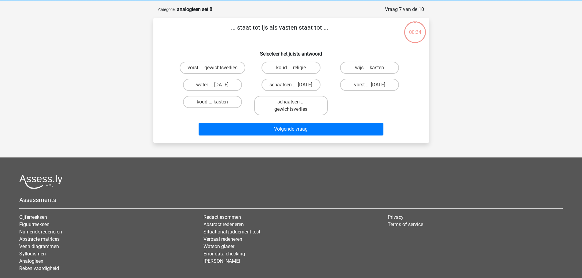
scroll to position [31, 0]
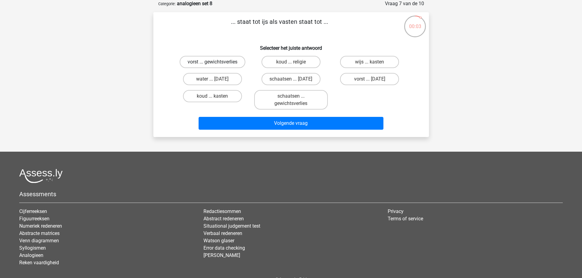
click at [207, 64] on label "vorst ... gewichtsverlies" at bounding box center [213, 62] width 66 height 12
click at [212, 64] on input "vorst ... gewichtsverlies" at bounding box center [214, 64] width 4 height 4
radio input "true"
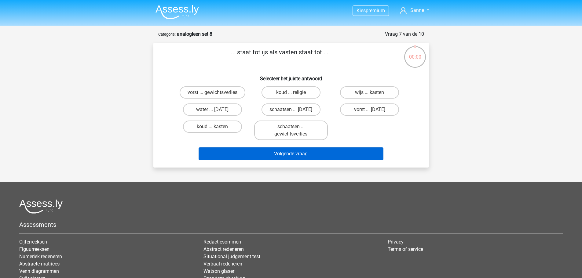
scroll to position [31, 0]
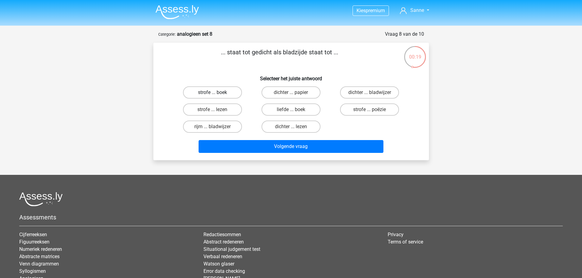
click at [190, 94] on label "strofe ... boek" at bounding box center [212, 92] width 59 height 12
click at [212, 94] on input "strofe ... boek" at bounding box center [214, 95] width 4 height 4
radio input "true"
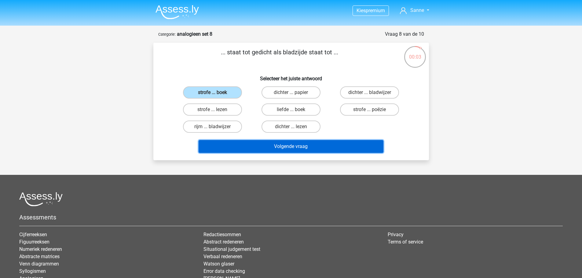
click at [276, 149] on button "Volgende vraag" at bounding box center [290, 146] width 185 height 13
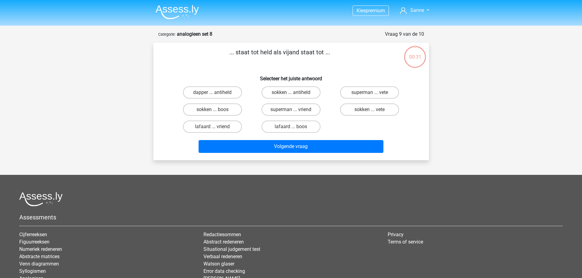
scroll to position [31, 0]
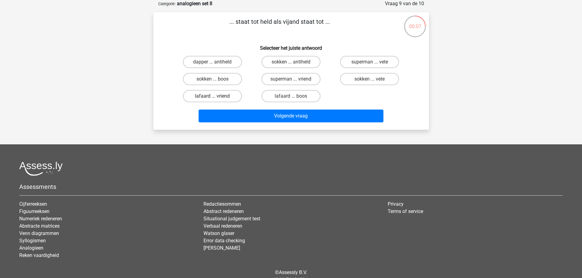
click at [227, 97] on label "lafaard ... vriend" at bounding box center [212, 96] width 59 height 12
click at [216, 97] on input "lafaard ... vriend" at bounding box center [214, 98] width 4 height 4
radio input "true"
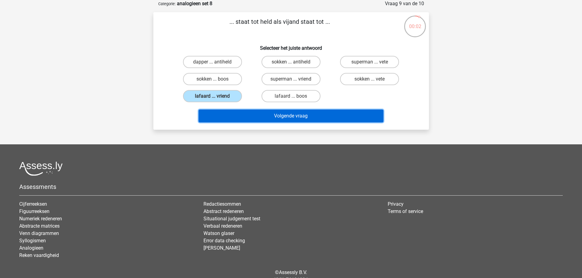
click at [299, 118] on button "Volgende vraag" at bounding box center [290, 116] width 185 height 13
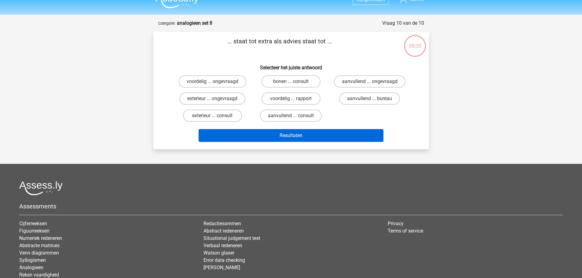
scroll to position [0, 0]
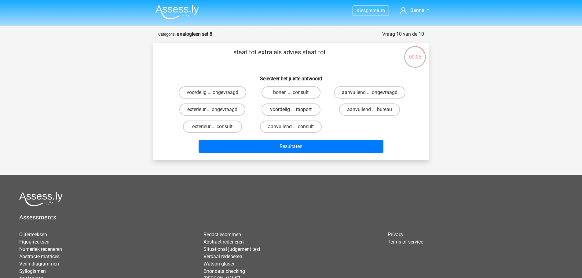
click at [279, 111] on label "voordelig ... rapport" at bounding box center [290, 110] width 59 height 12
click at [291, 111] on input "voordelig ... rapport" at bounding box center [293, 112] width 4 height 4
radio input "true"
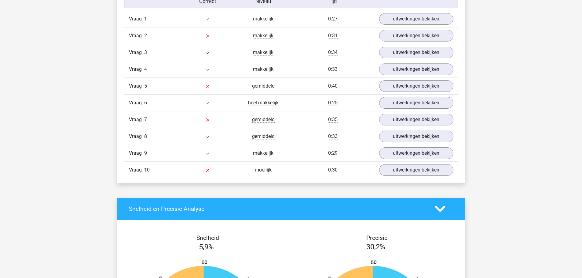
scroll to position [519, 0]
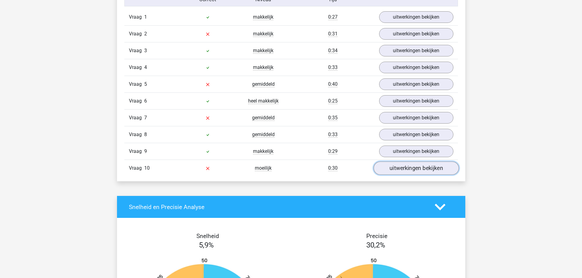
click at [381, 166] on link "uitwerkingen bekijken" at bounding box center [415, 168] width 85 height 13
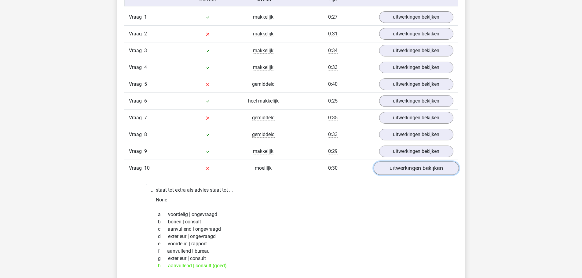
click at [381, 166] on link "uitwerkingen bekijken" at bounding box center [415, 168] width 85 height 13
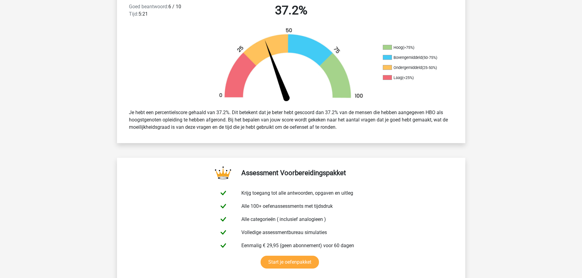
scroll to position [197, 0]
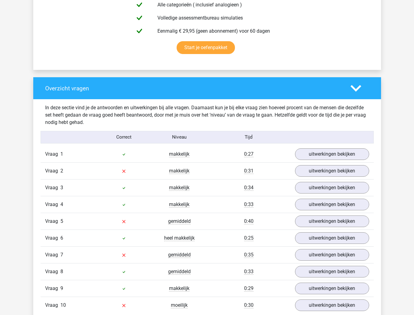
scroll to position [442, 0]
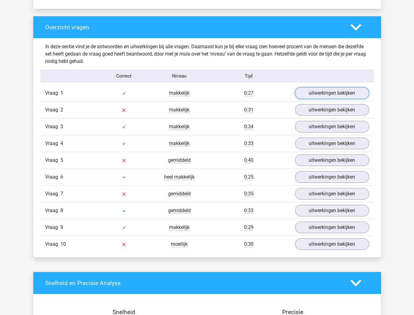
click at [300, 94] on link "uitwerkingen bekijken" at bounding box center [332, 93] width 74 height 12
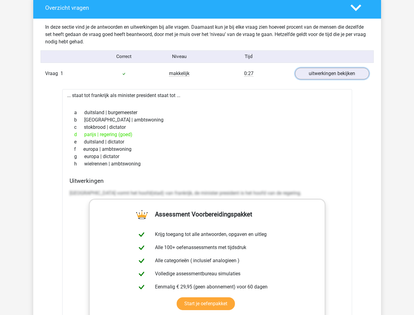
scroll to position [473, 0]
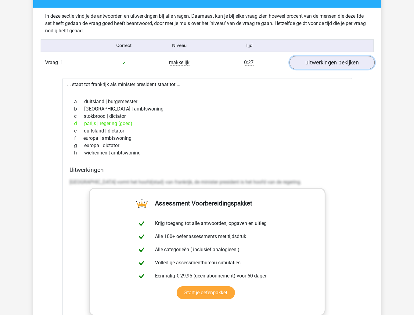
click at [351, 65] on link "uitwerkingen bekijken" at bounding box center [331, 62] width 85 height 13
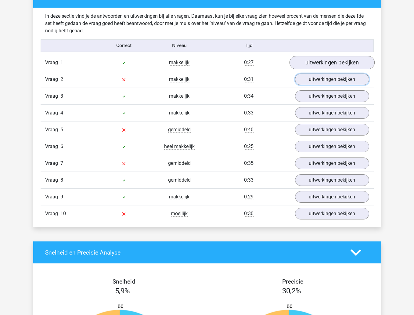
click at [332, 81] on link "uitwerkingen bekijken" at bounding box center [332, 80] width 74 height 12
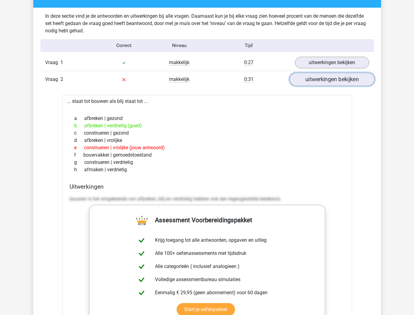
click at [322, 81] on link "uitwerkingen bekijken" at bounding box center [331, 79] width 85 height 13
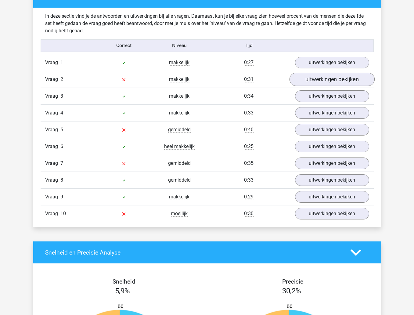
click at [319, 100] on link "uitwerkingen bekijken" at bounding box center [332, 96] width 74 height 12
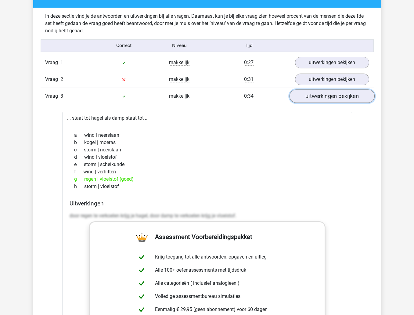
click at [331, 100] on link "uitwerkingen bekijken" at bounding box center [331, 96] width 85 height 13
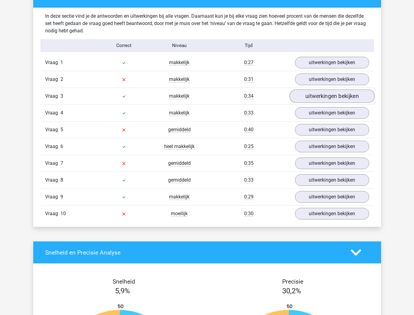
click at [328, 117] on link "uitwerkingen bekijken" at bounding box center [332, 113] width 74 height 12
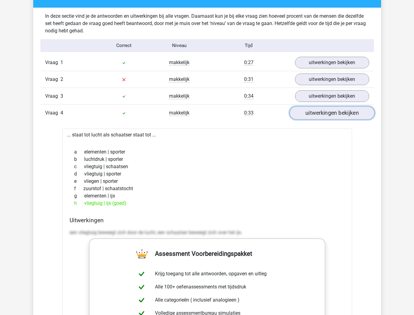
click at [317, 114] on link "uitwerkingen bekijken" at bounding box center [331, 113] width 85 height 13
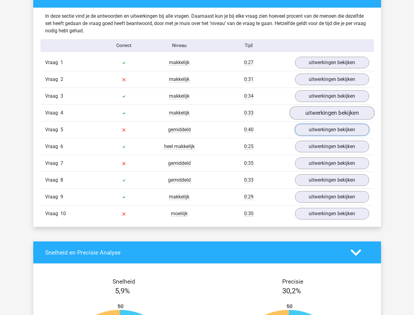
click at [317, 128] on link "uitwerkingen bekijken" at bounding box center [332, 130] width 74 height 12
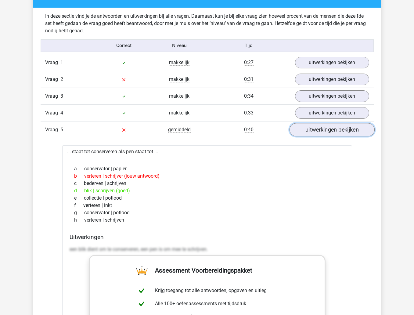
click at [329, 135] on link "uitwerkingen bekijken" at bounding box center [331, 129] width 85 height 13
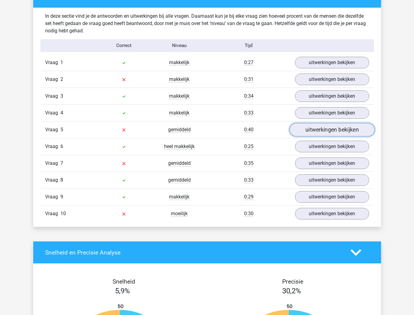
click at [319, 151] on link "uitwerkingen bekijken" at bounding box center [332, 147] width 74 height 12
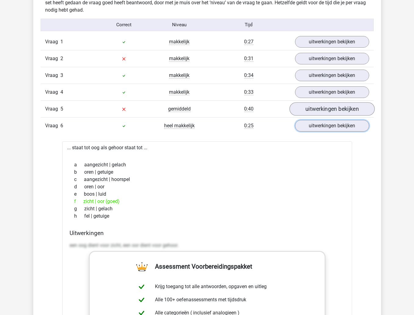
scroll to position [503, 0]
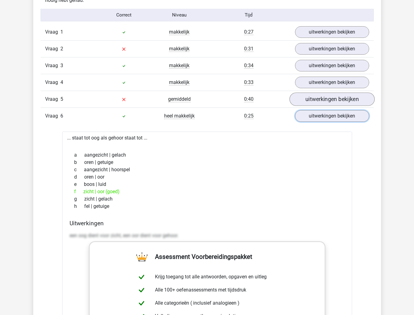
click at [307, 120] on link "uitwerkingen bekijken" at bounding box center [332, 116] width 74 height 12
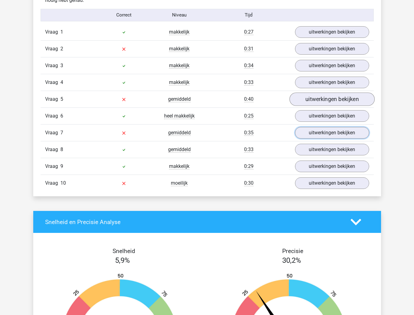
click at [305, 138] on link "uitwerkingen bekijken" at bounding box center [332, 133] width 74 height 12
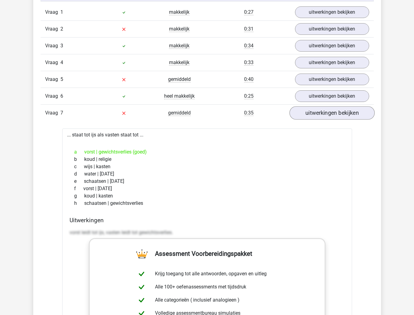
scroll to position [534, 0]
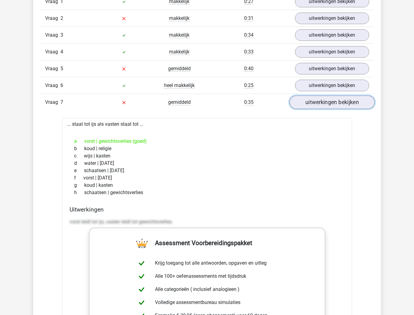
click at [353, 104] on link "uitwerkingen bekijken" at bounding box center [331, 102] width 85 height 13
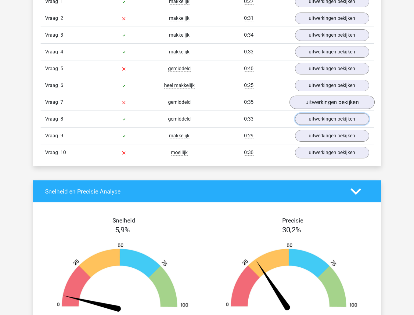
click at [337, 121] on link "uitwerkingen bekijken" at bounding box center [332, 119] width 74 height 12
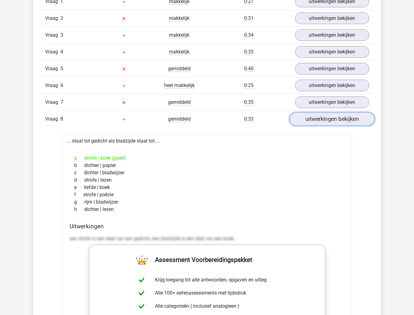
click at [347, 122] on link "uitwerkingen bekijken" at bounding box center [331, 119] width 85 height 13
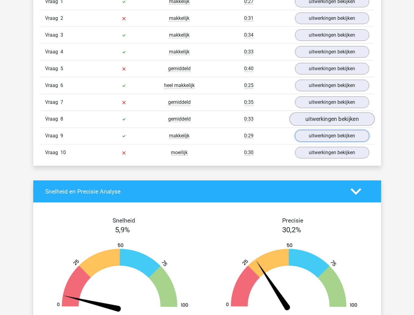
click at [332, 142] on link "uitwerkingen bekijken" at bounding box center [332, 136] width 74 height 12
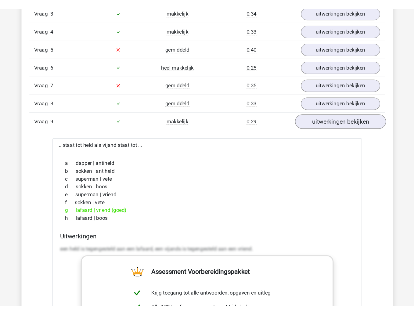
scroll to position [565, 0]
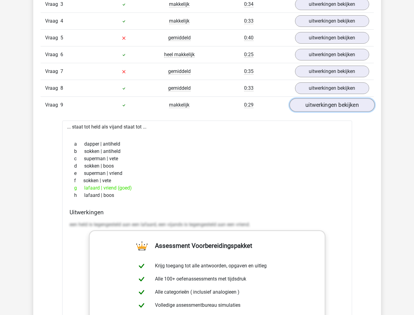
click at [328, 109] on link "uitwerkingen bekijken" at bounding box center [331, 105] width 85 height 13
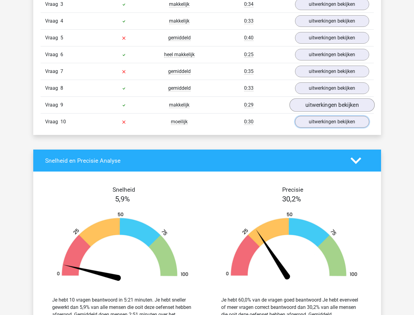
click at [325, 126] on link "uitwerkingen bekijken" at bounding box center [332, 122] width 74 height 12
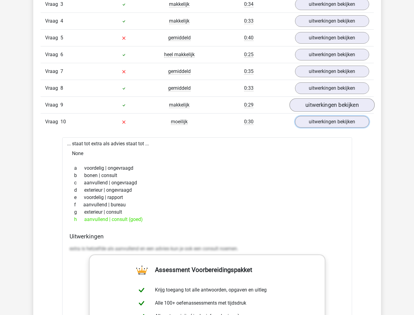
scroll to position [595, 0]
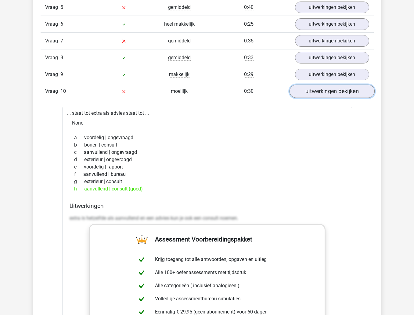
click at [309, 91] on link "uitwerkingen bekijken" at bounding box center [331, 91] width 85 height 13
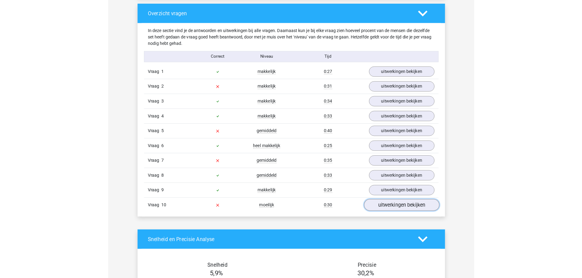
scroll to position [442, 0]
